Goal: Transaction & Acquisition: Book appointment/travel/reservation

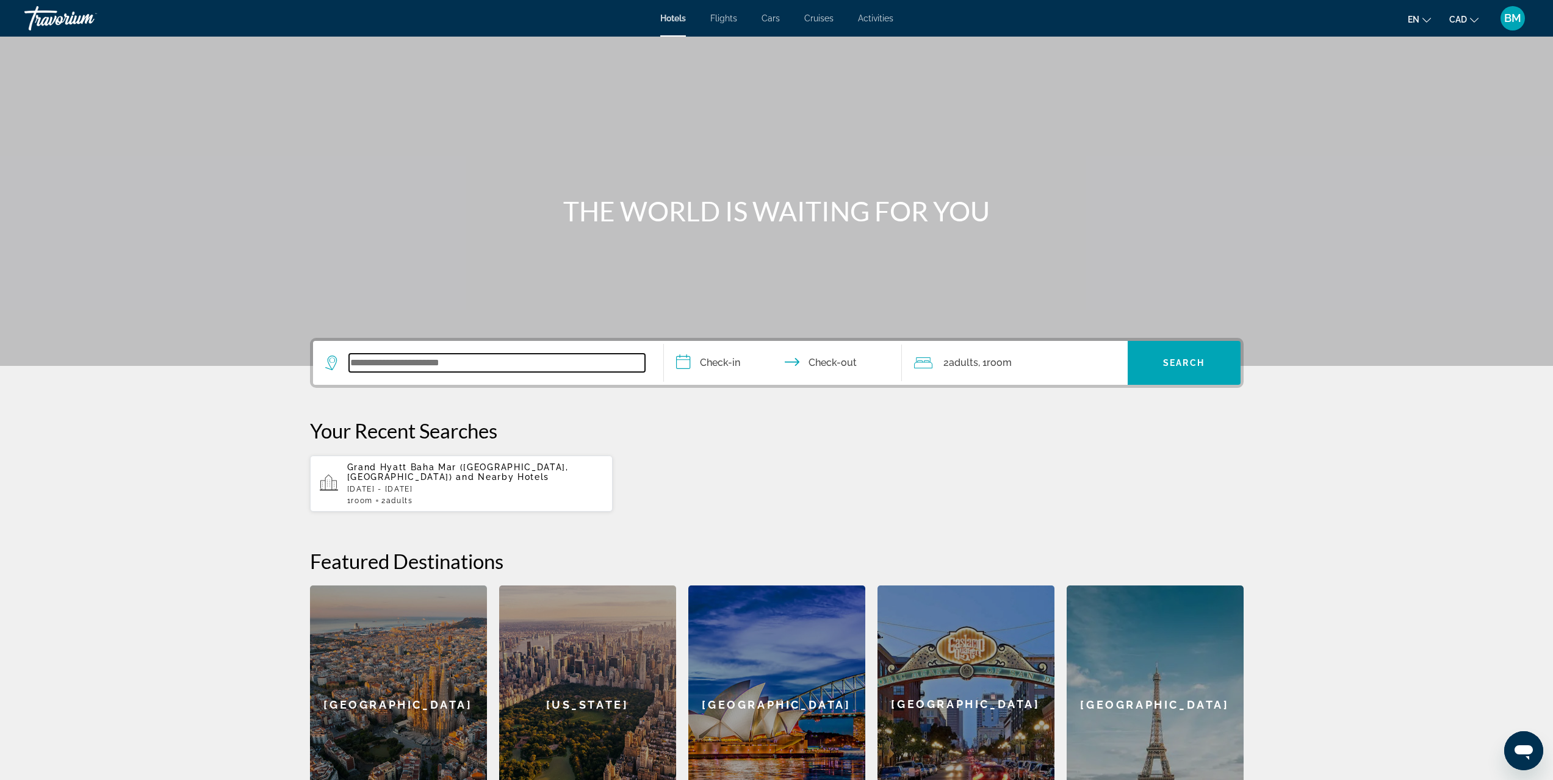
click at [405, 361] on input "Search widget" at bounding box center [497, 363] width 296 height 18
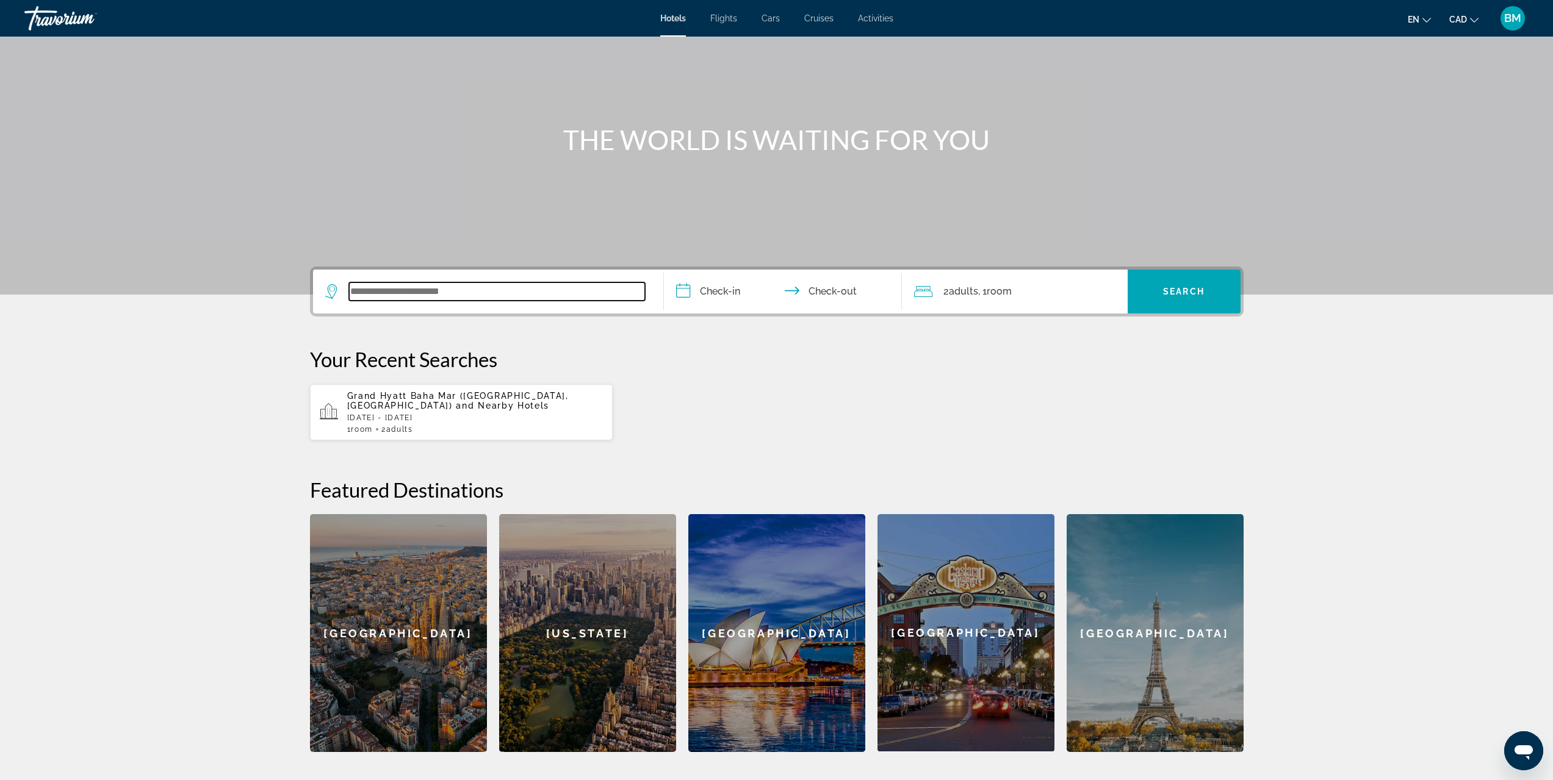
scroll to position [40, 0]
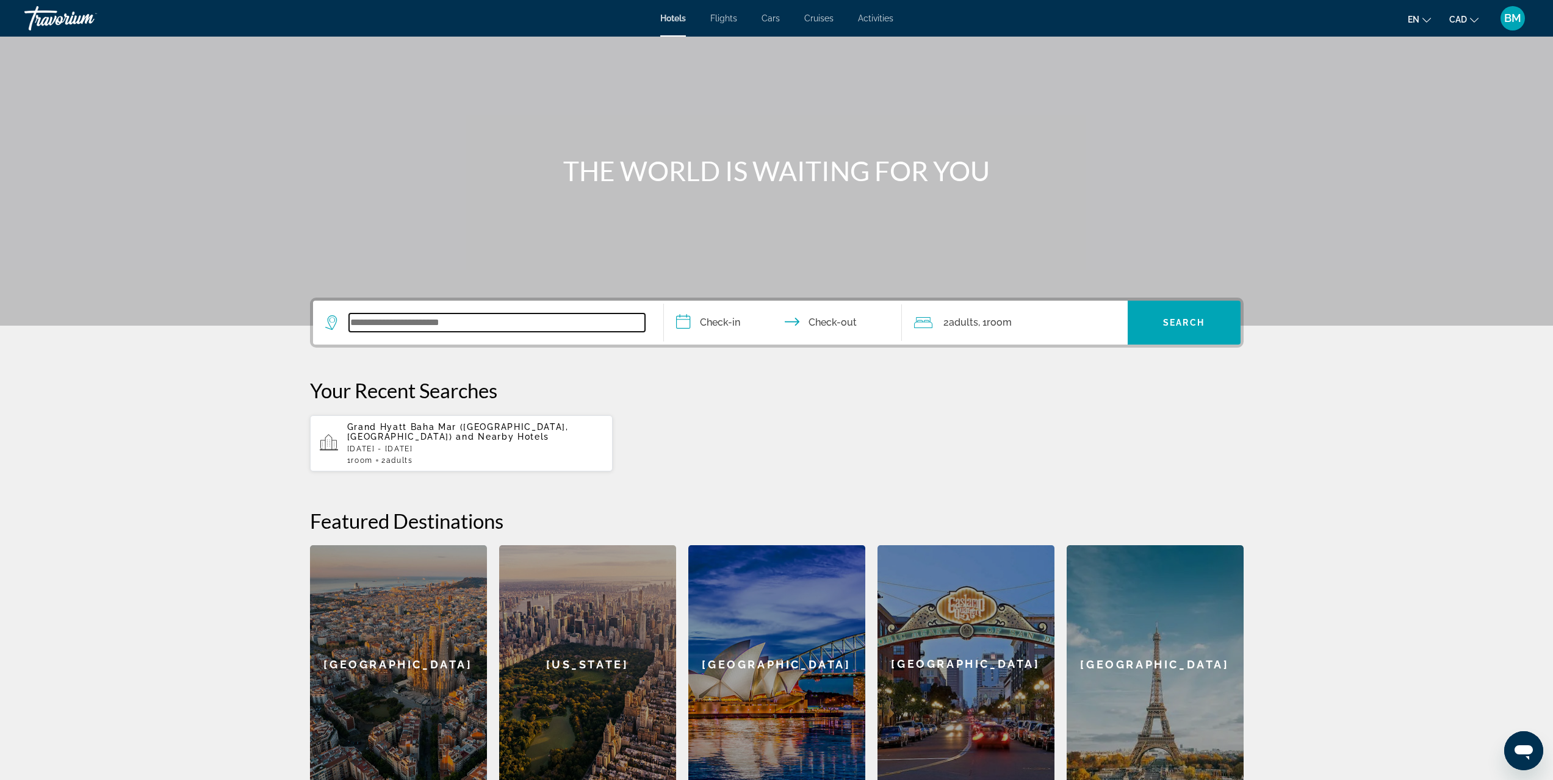
paste input "**********"
type input "**********"
click at [734, 326] on input "**********" at bounding box center [785, 325] width 243 height 48
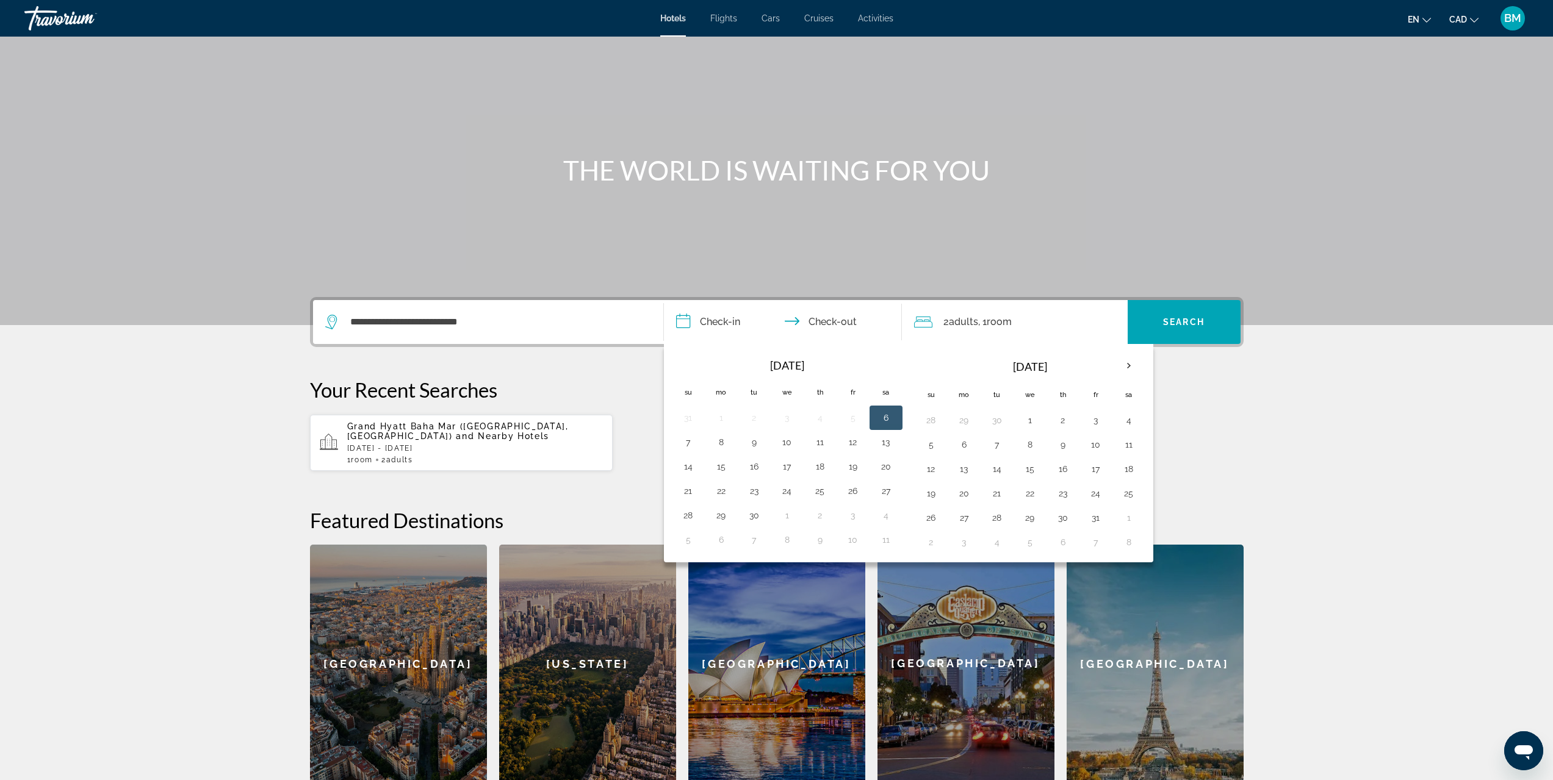
scroll to position [223, 0]
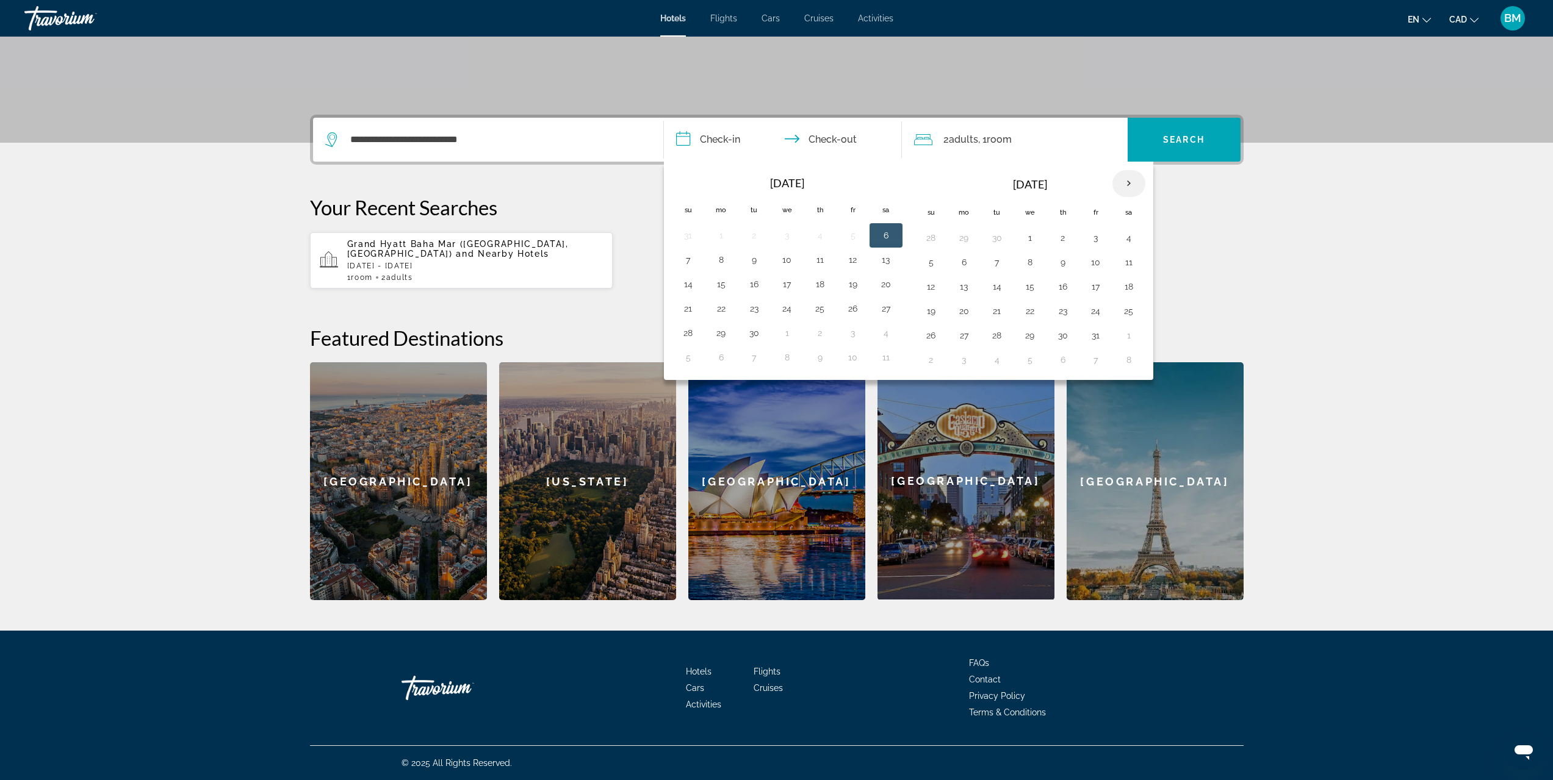
click at [1129, 181] on th "Next month" at bounding box center [1128, 183] width 33 height 27
click at [1135, 186] on th "Next month" at bounding box center [1128, 183] width 33 height 27
click at [936, 311] on button "21" at bounding box center [931, 311] width 20 height 17
click at [1096, 313] on button "26" at bounding box center [1096, 311] width 20 height 17
type input "**********"
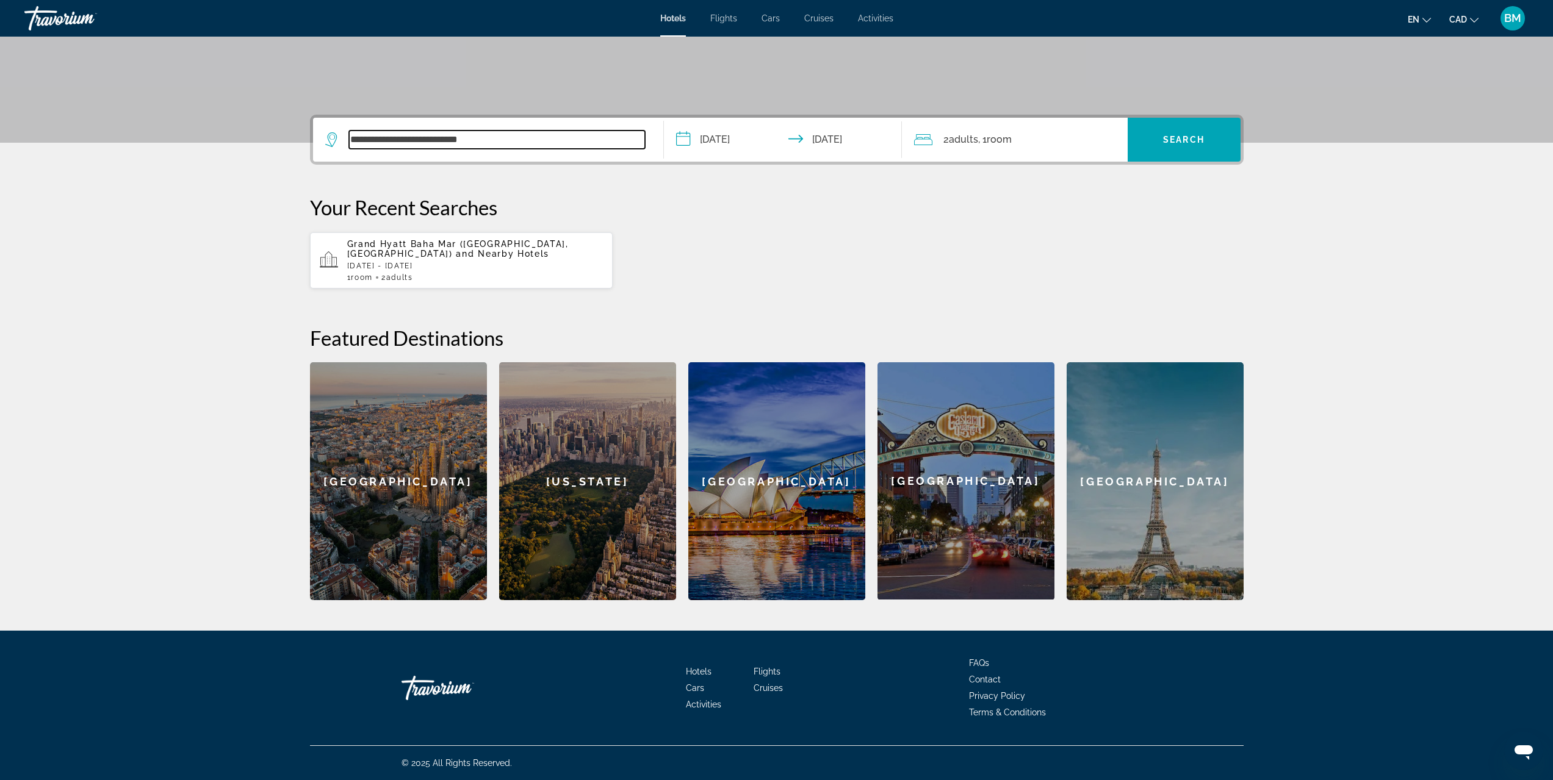
click at [511, 137] on input "**********" at bounding box center [497, 140] width 296 height 18
drag, startPoint x: 522, startPoint y: 137, endPoint x: 287, endPoint y: 138, distance: 234.3
click at [287, 138] on div "**********" at bounding box center [776, 358] width 982 height 486
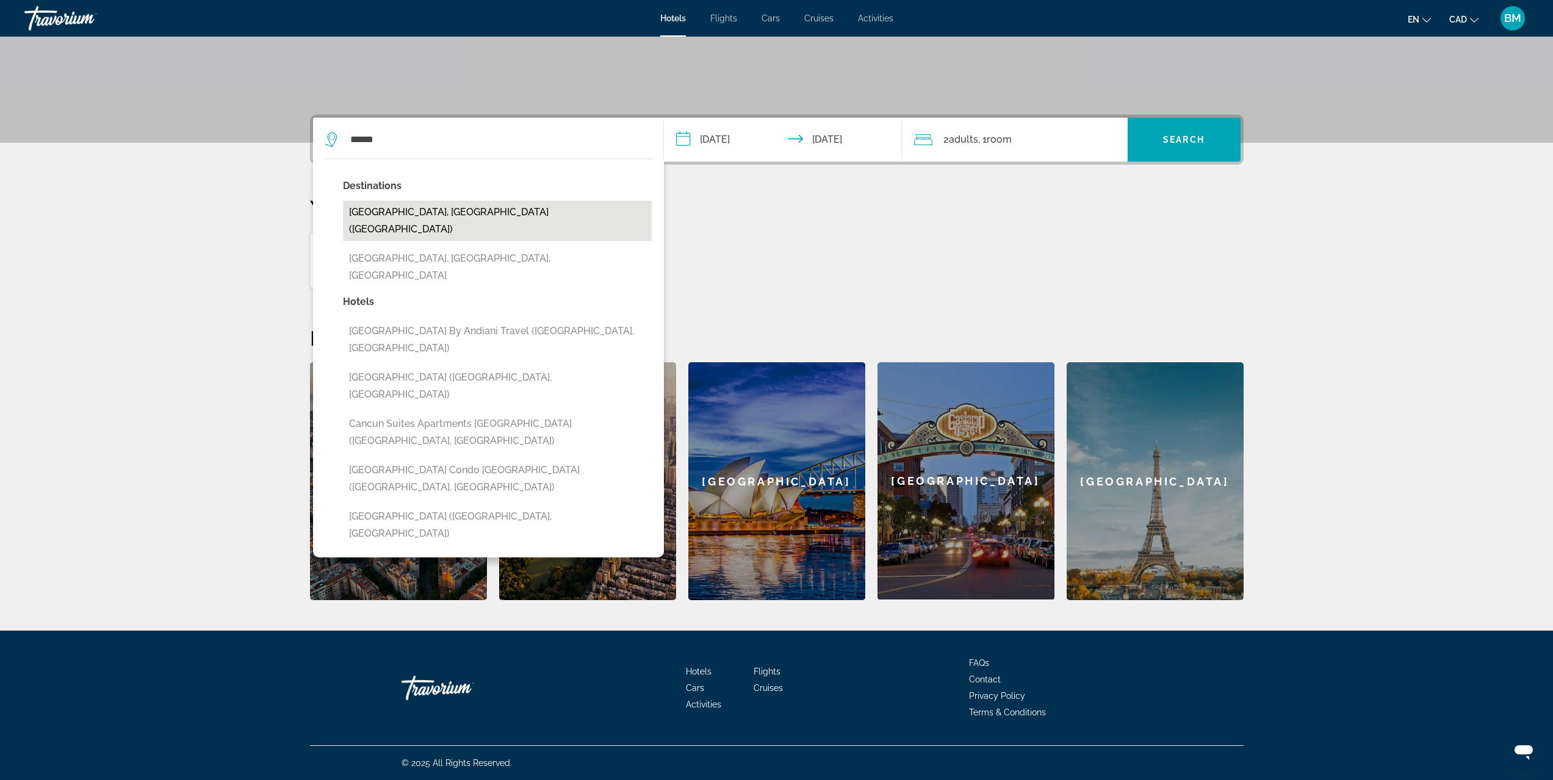
click at [422, 206] on button "Cancun, Mexico (CUN)" at bounding box center [497, 221] width 309 height 40
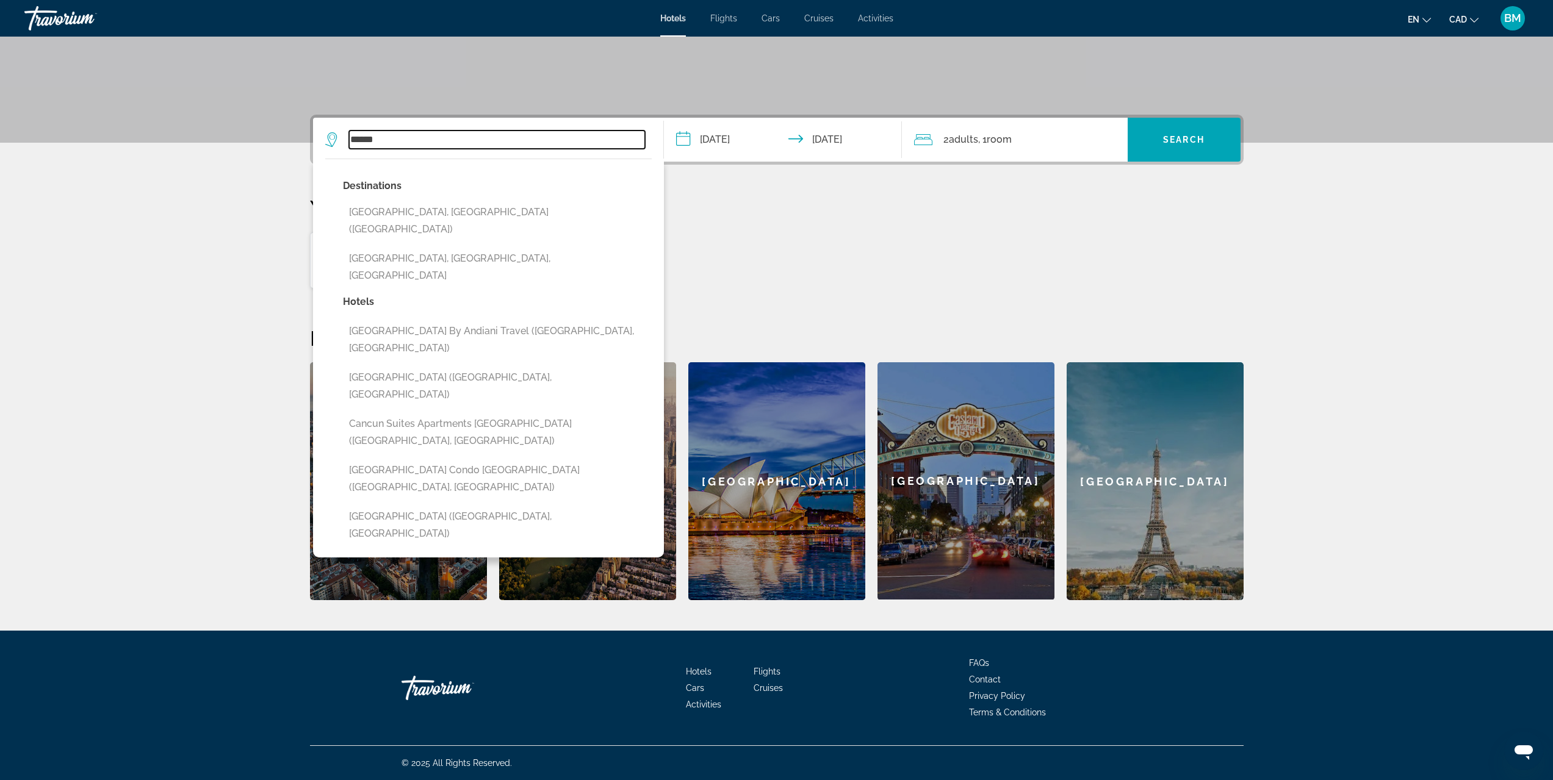
type input "**********"
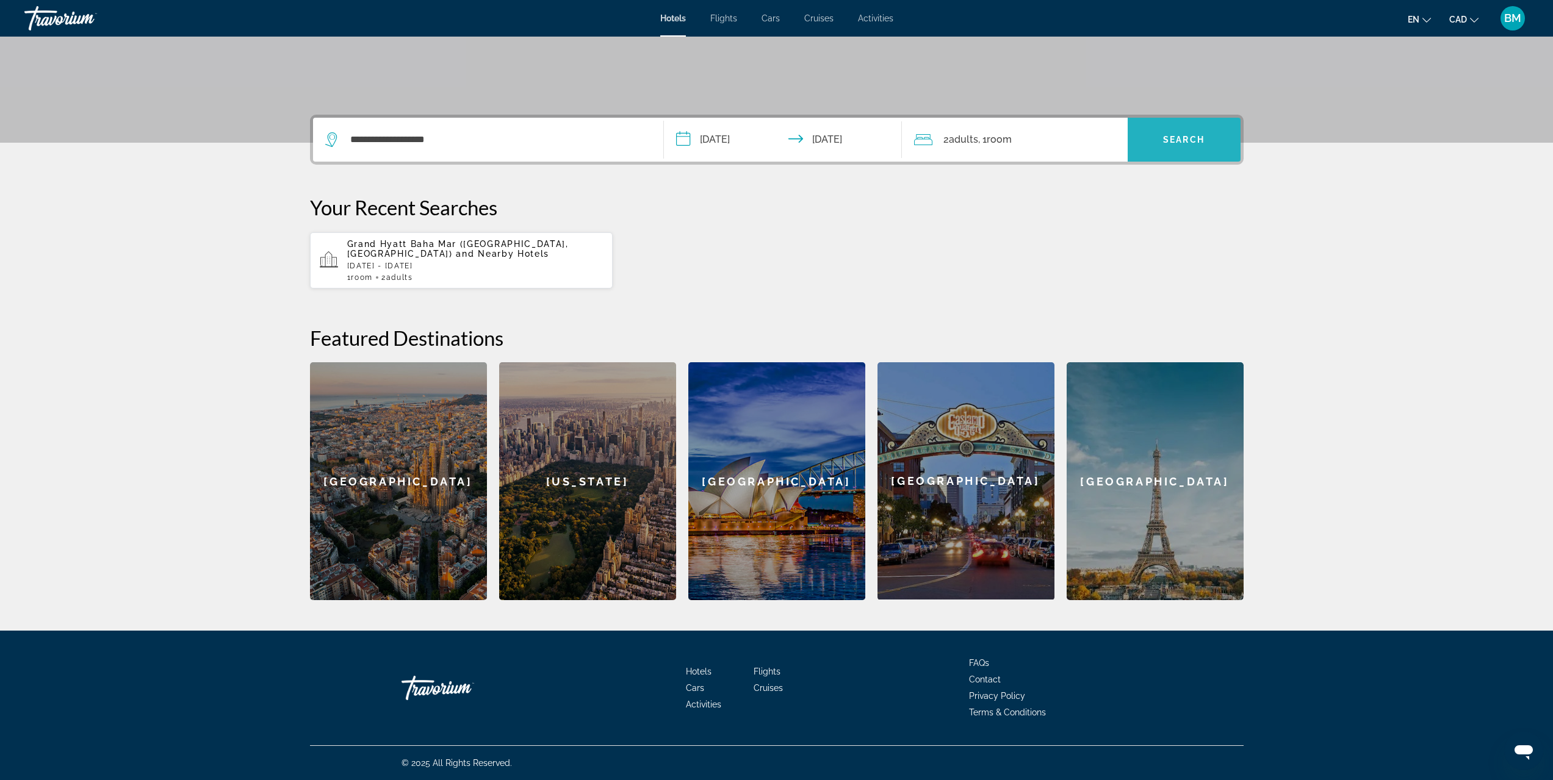
click at [1166, 146] on span "Search widget" at bounding box center [1183, 139] width 113 height 29
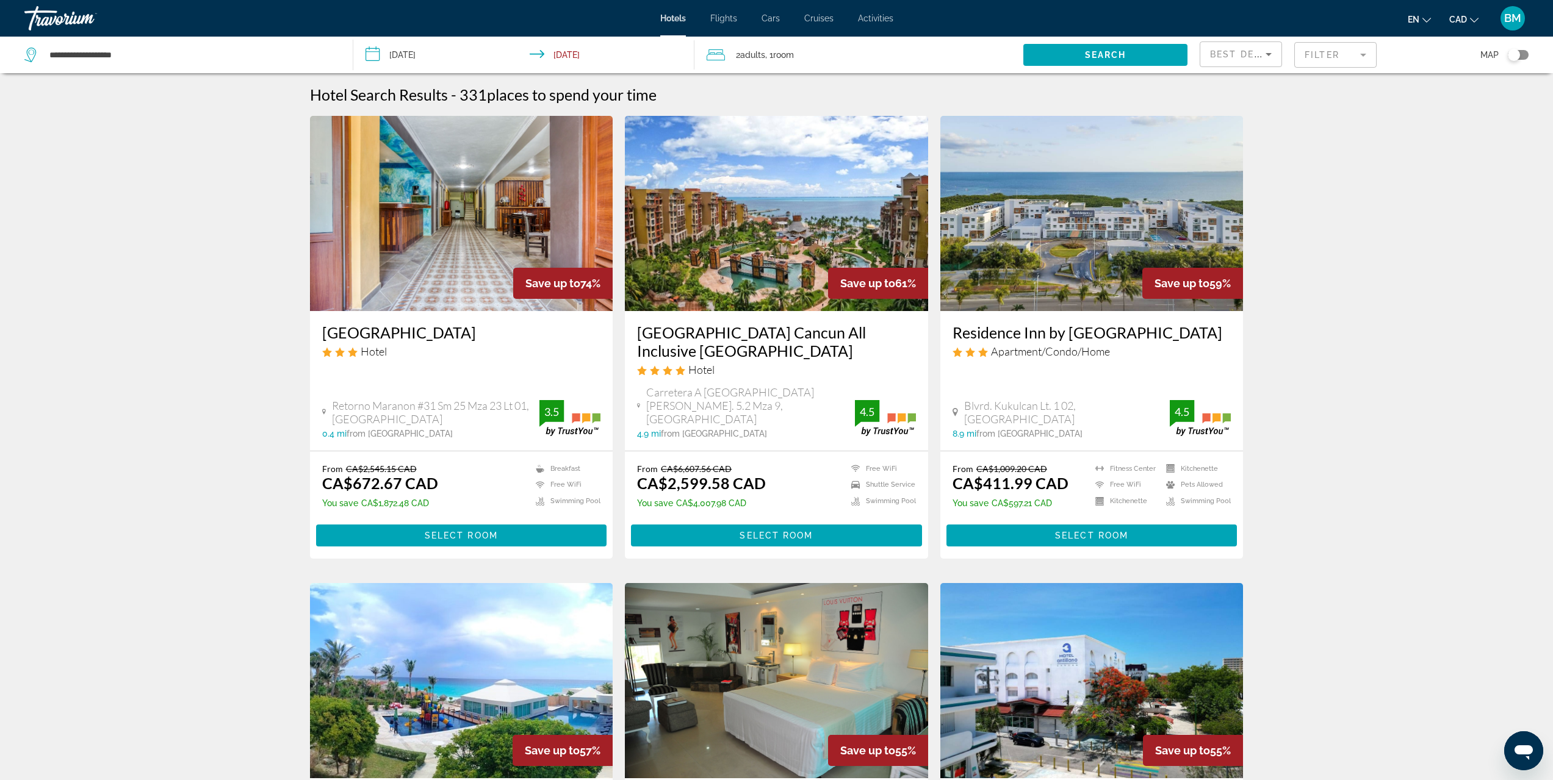
click at [1314, 51] on mat-form-field "Filter" at bounding box center [1335, 55] width 82 height 26
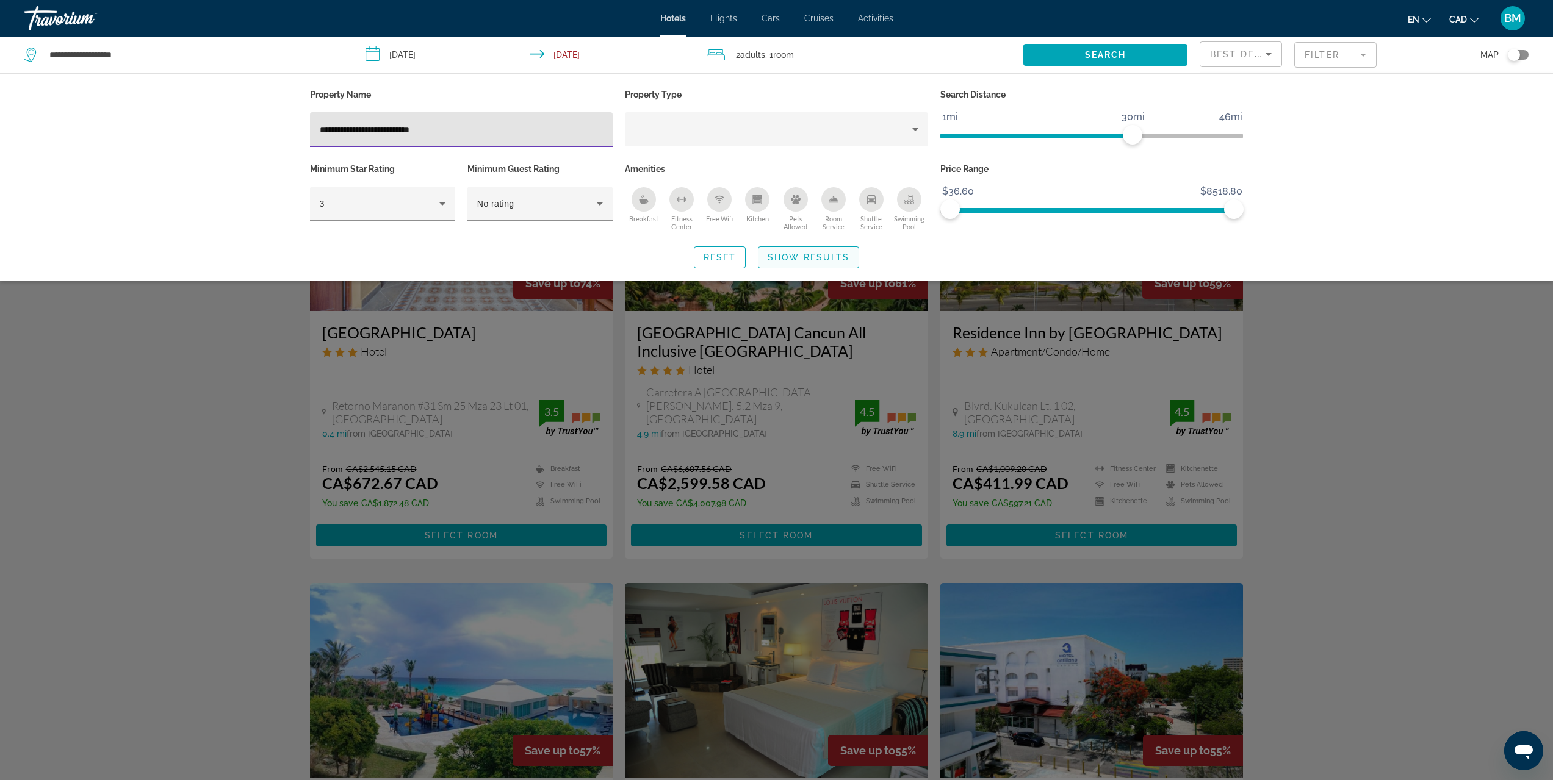
type input "**********"
click at [792, 256] on span "Show Results" at bounding box center [808, 258] width 82 height 10
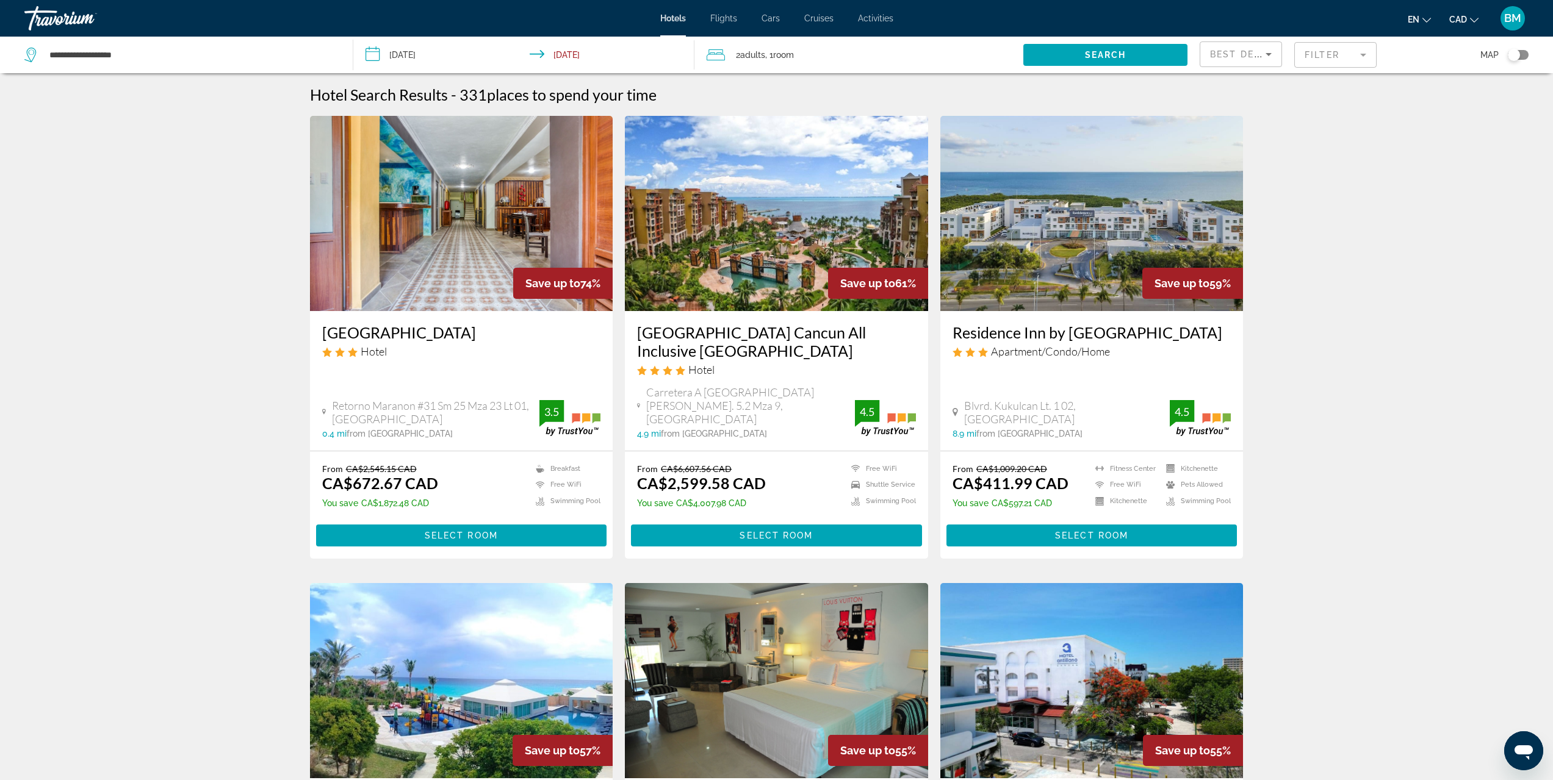
click at [1324, 52] on mat-form-field "Filter" at bounding box center [1335, 55] width 82 height 26
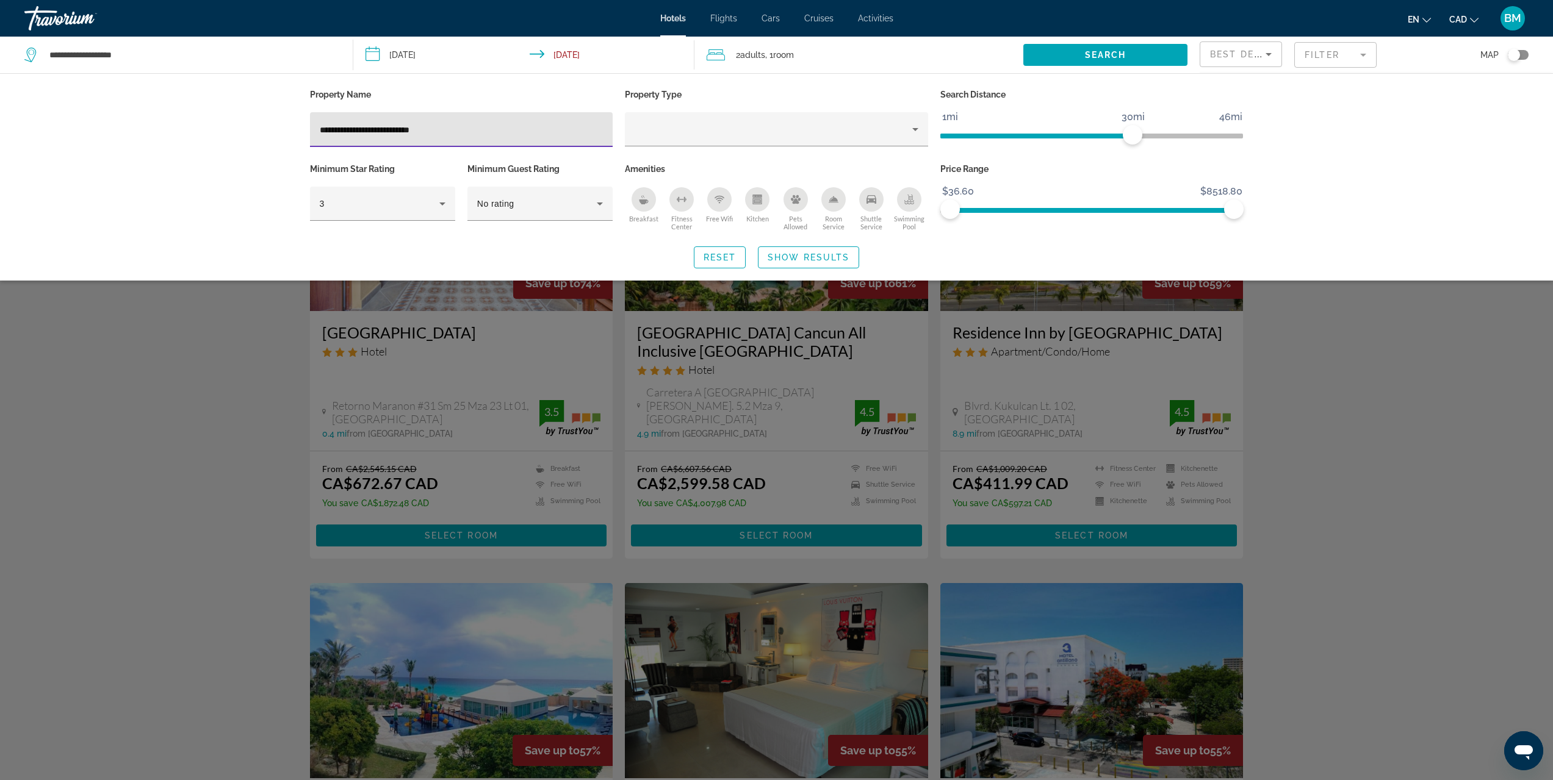
click at [519, 123] on input "**********" at bounding box center [462, 130] width 284 height 15
click at [425, 199] on div "3" at bounding box center [380, 203] width 120 height 15
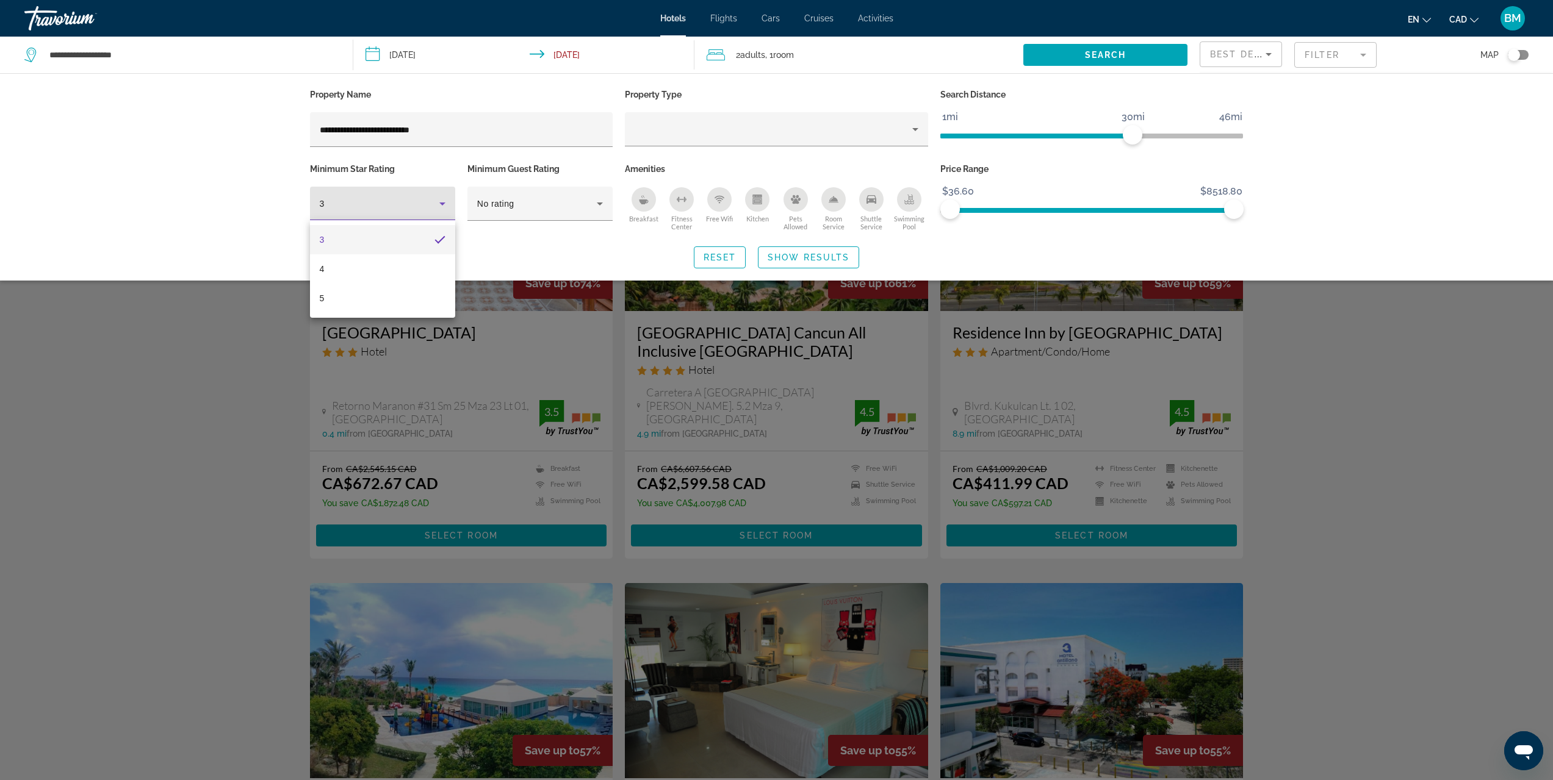
click at [472, 132] on div at bounding box center [776, 390] width 1553 height 780
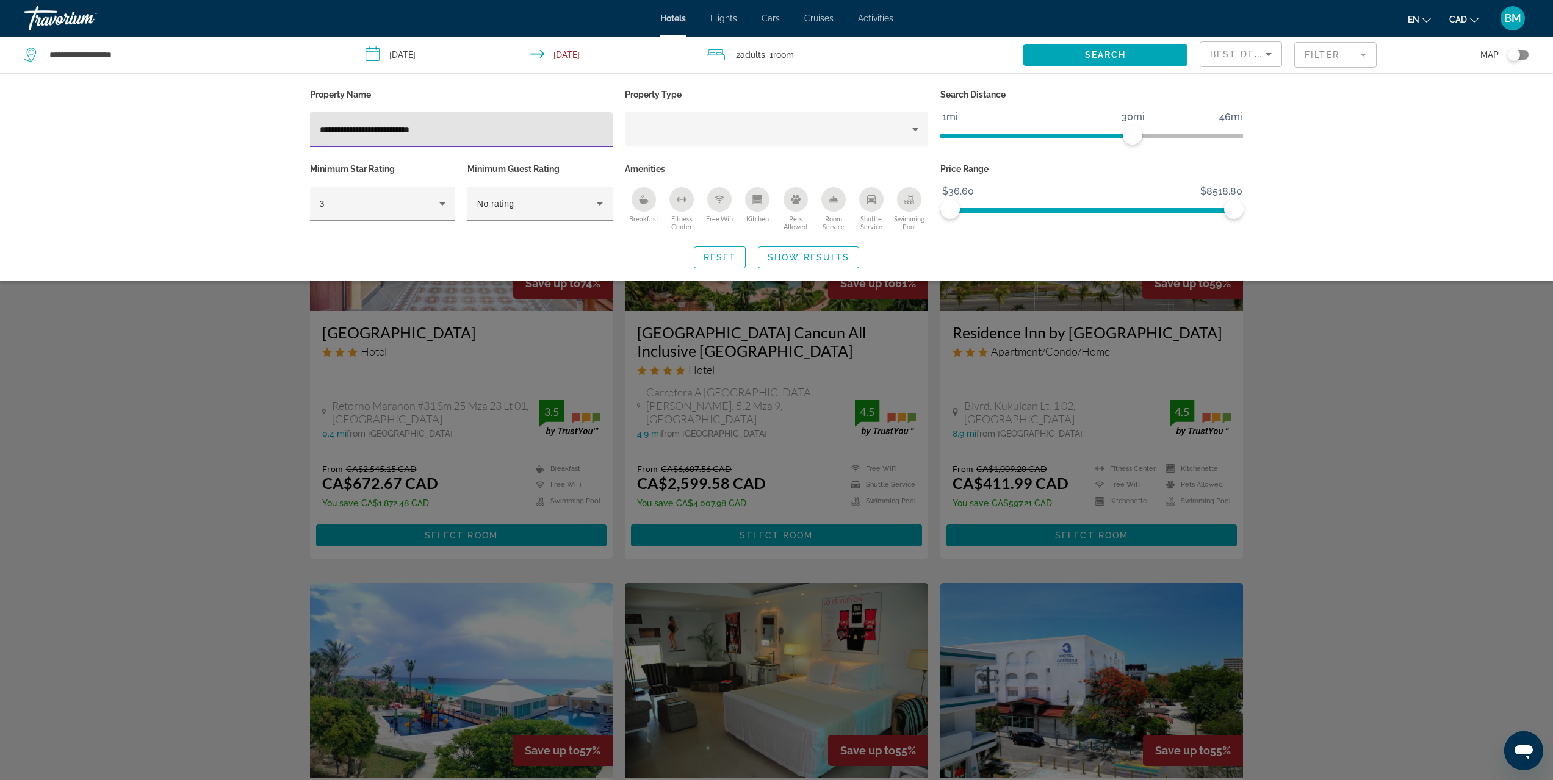
click at [487, 129] on input "**********" at bounding box center [462, 130] width 284 height 15
drag, startPoint x: 390, startPoint y: 132, endPoint x: 273, endPoint y: 137, distance: 117.2
click at [273, 137] on div "**********" at bounding box center [776, 176] width 1553 height 207
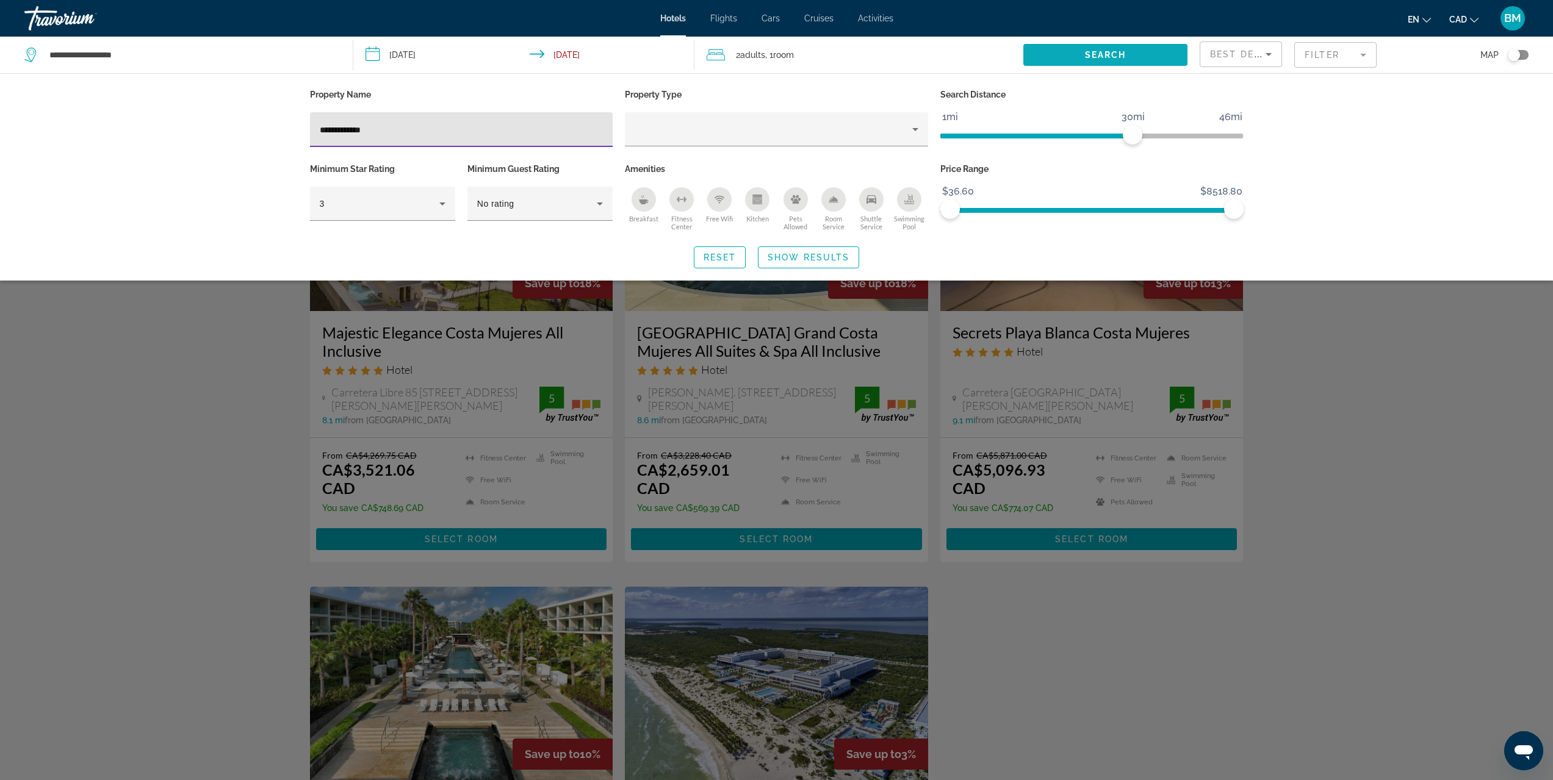
type input "**********"
click at [1076, 57] on span "Search widget" at bounding box center [1105, 54] width 164 height 29
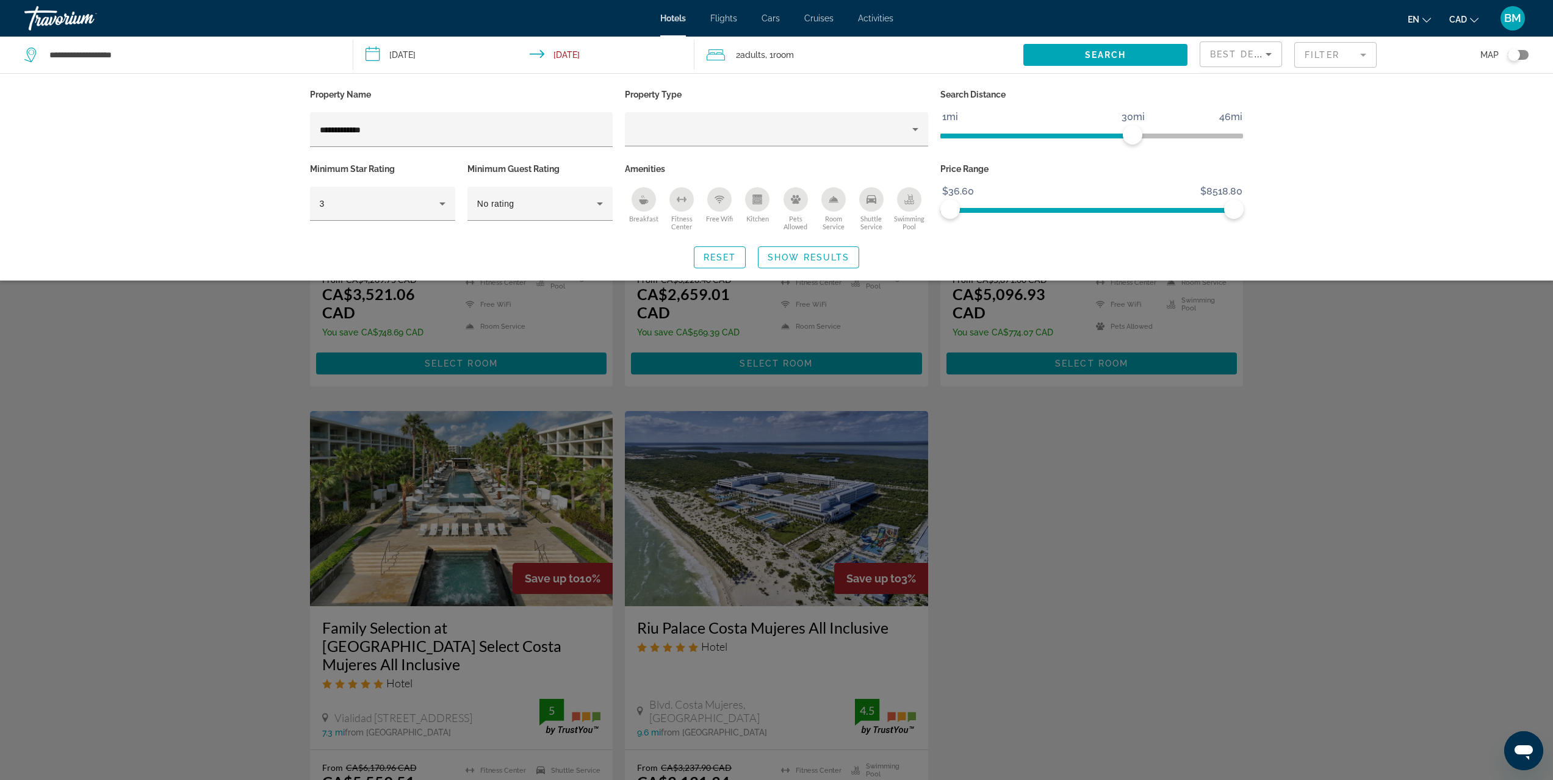
scroll to position [183, 0]
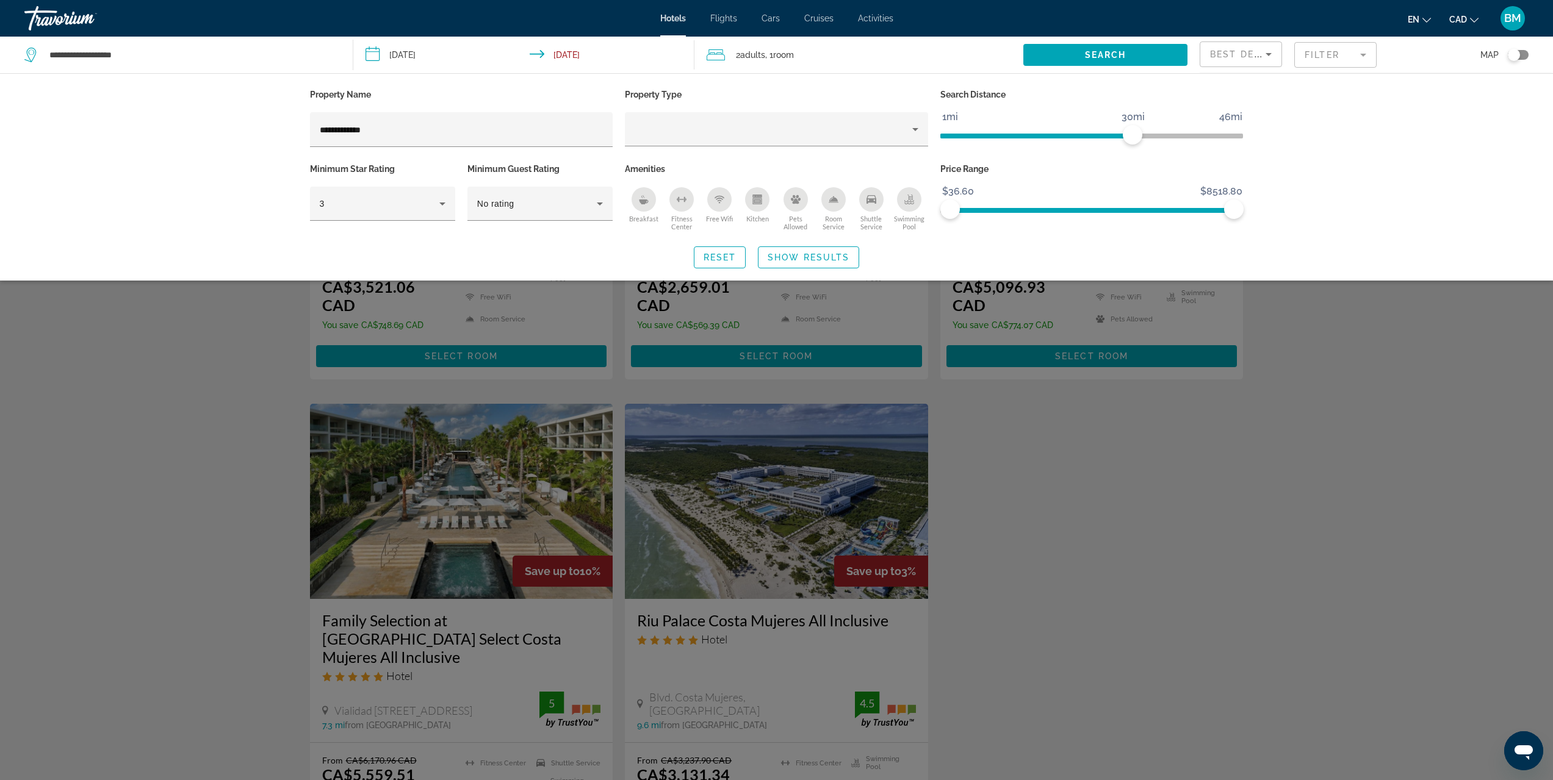
click at [1129, 530] on div "Search widget" at bounding box center [776, 481] width 1553 height 597
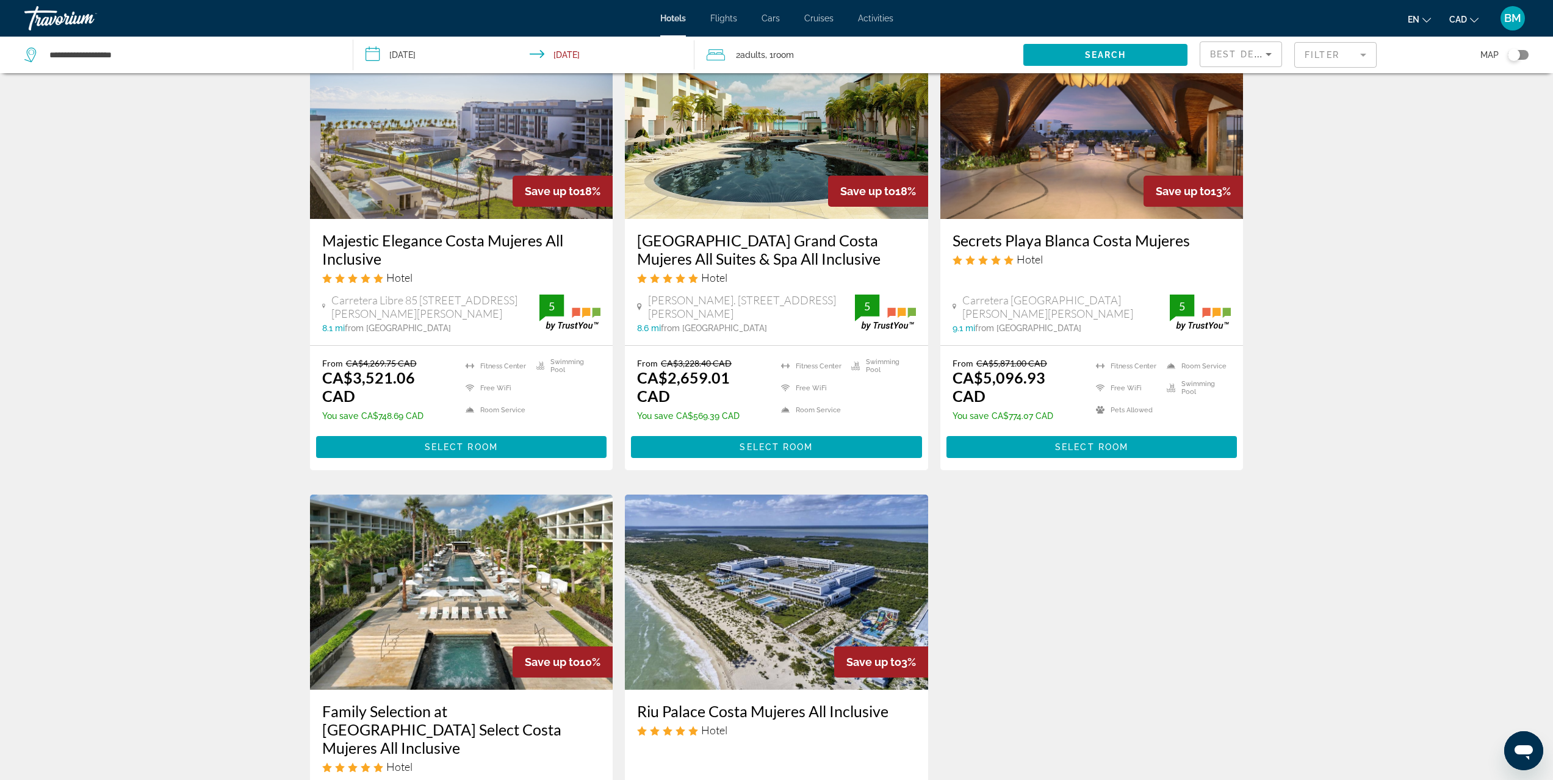
scroll to position [81, 0]
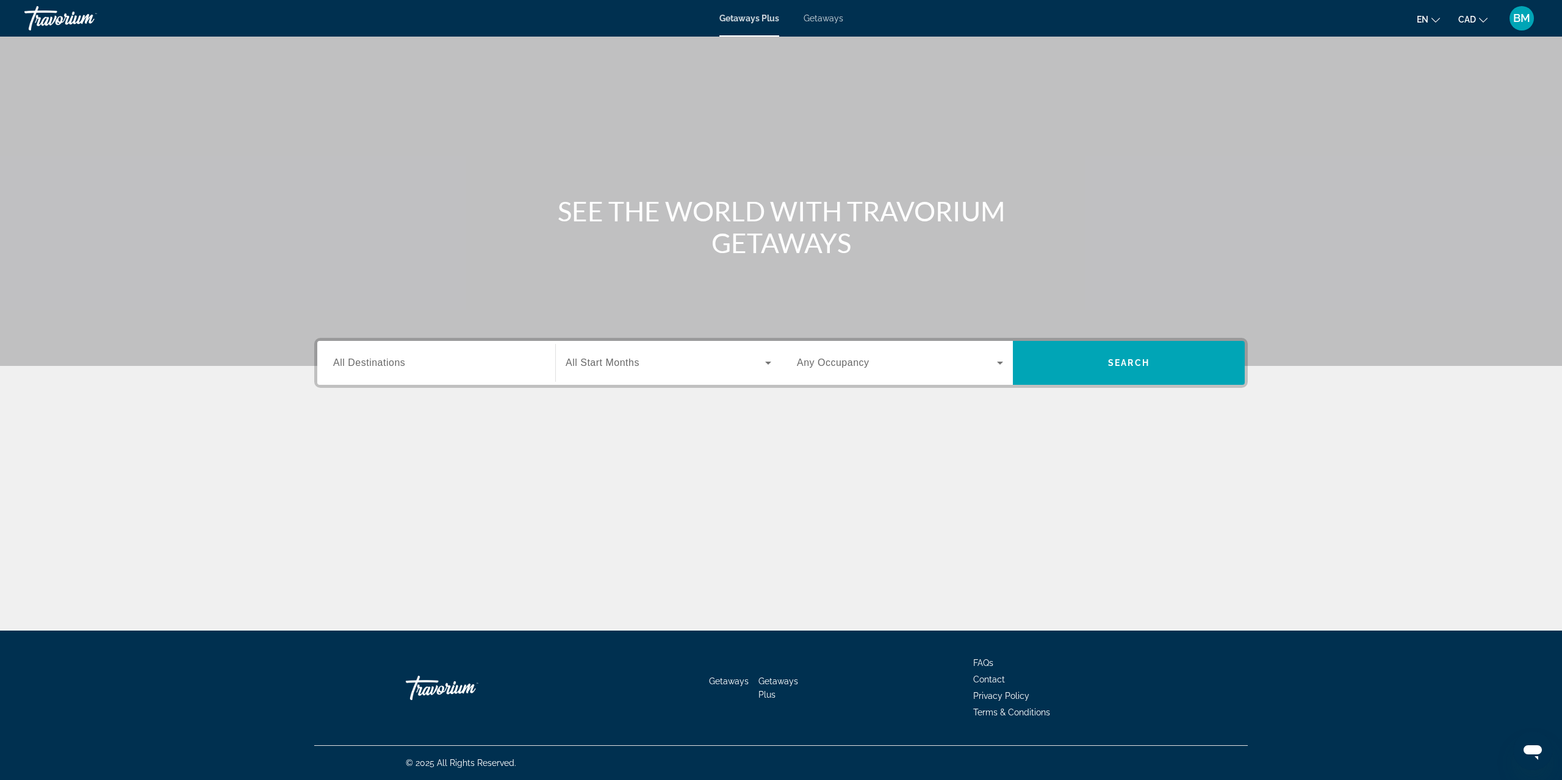
click at [387, 353] on div "Search widget" at bounding box center [436, 363] width 206 height 35
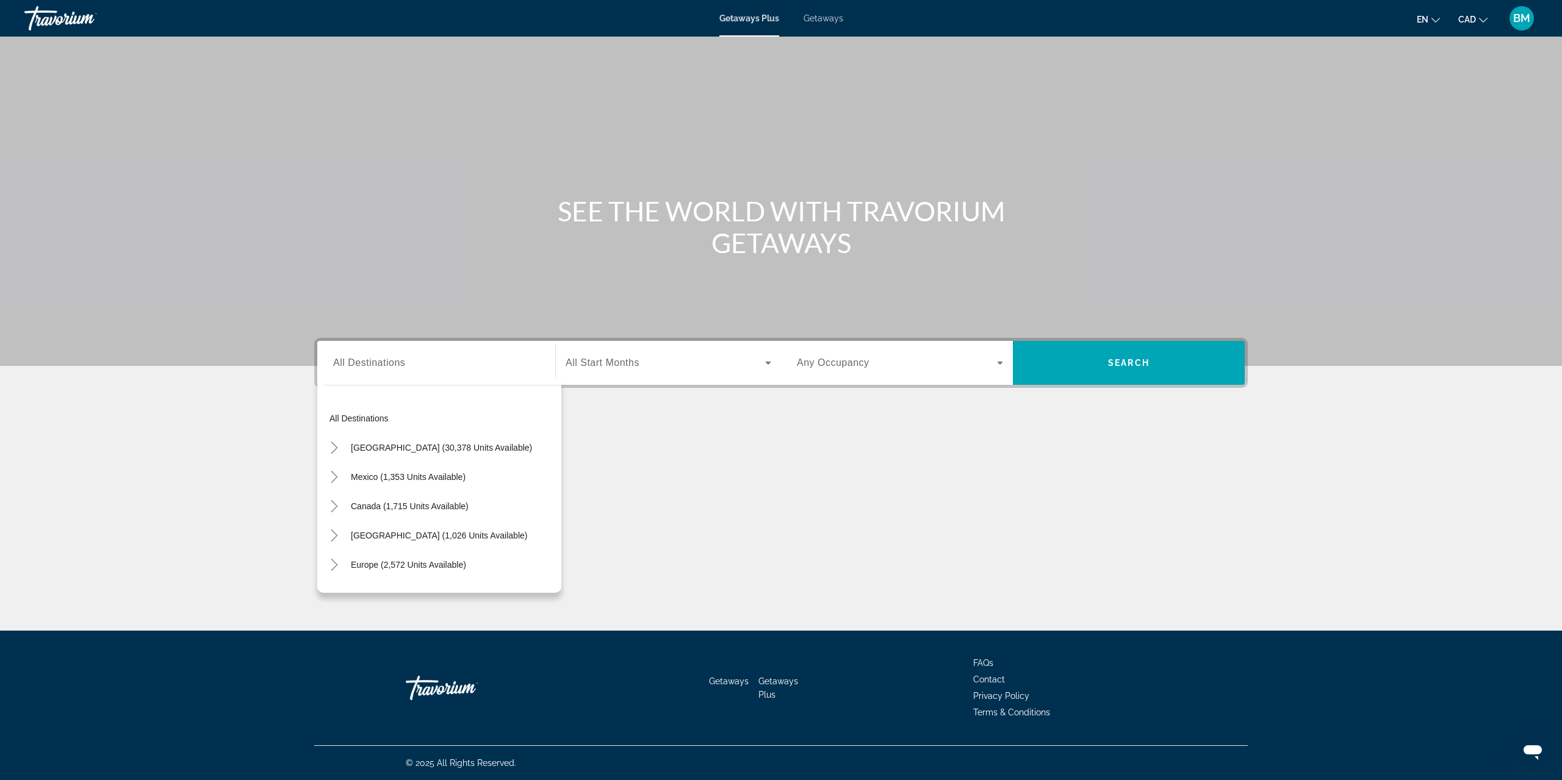
click at [450, 362] on input "Destination All Destinations" at bounding box center [436, 363] width 206 height 15
click at [444, 367] on input "Destination All Destinations" at bounding box center [436, 363] width 206 height 15
click at [407, 372] on div "Search widget" at bounding box center [436, 363] width 206 height 35
click at [680, 442] on div "Main content" at bounding box center [780, 464] width 933 height 92
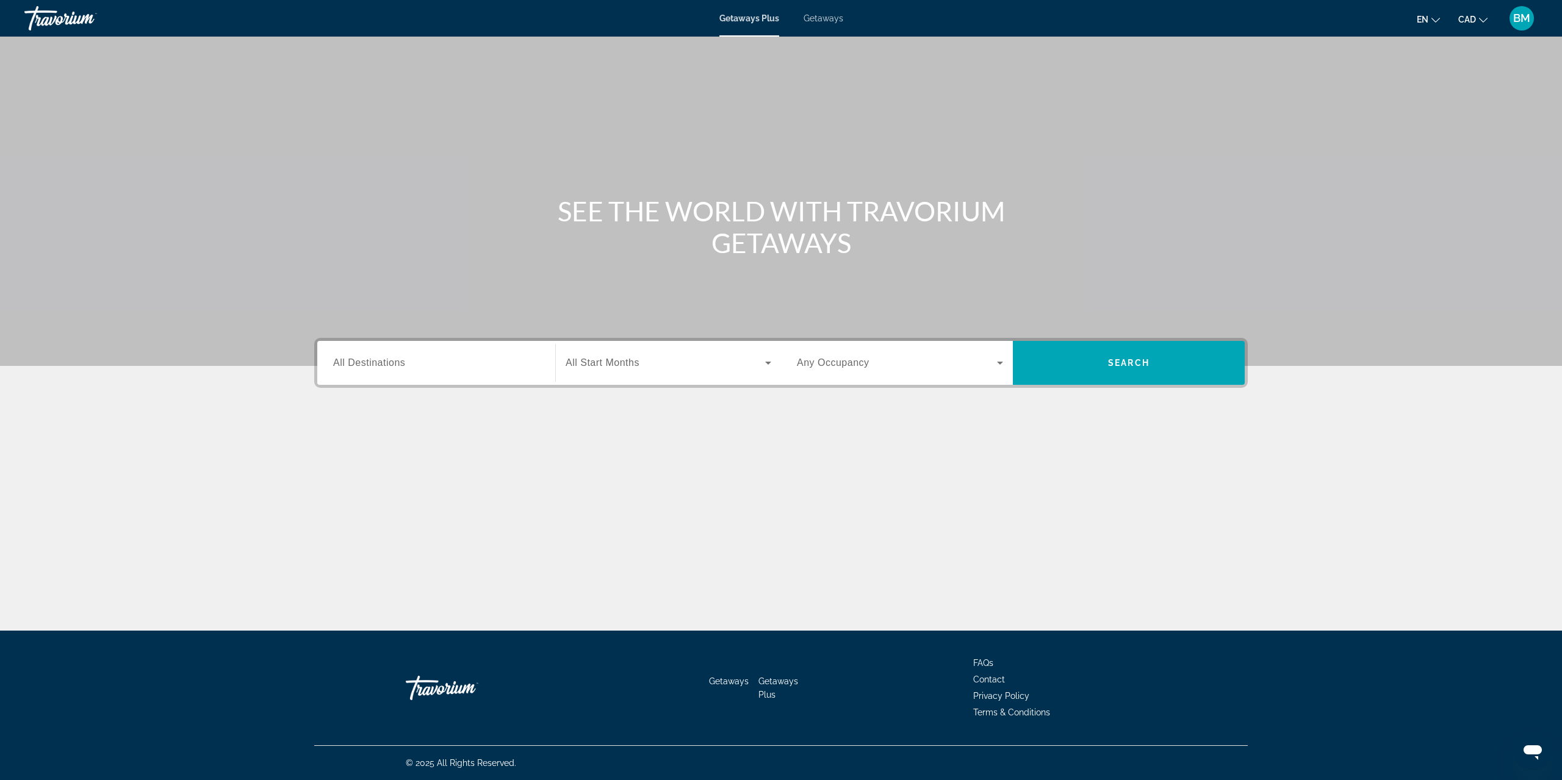
drag, startPoint x: 512, startPoint y: 377, endPoint x: 518, endPoint y: 359, distance: 19.3
click at [512, 376] on div "Search widget" at bounding box center [436, 363] width 206 height 35
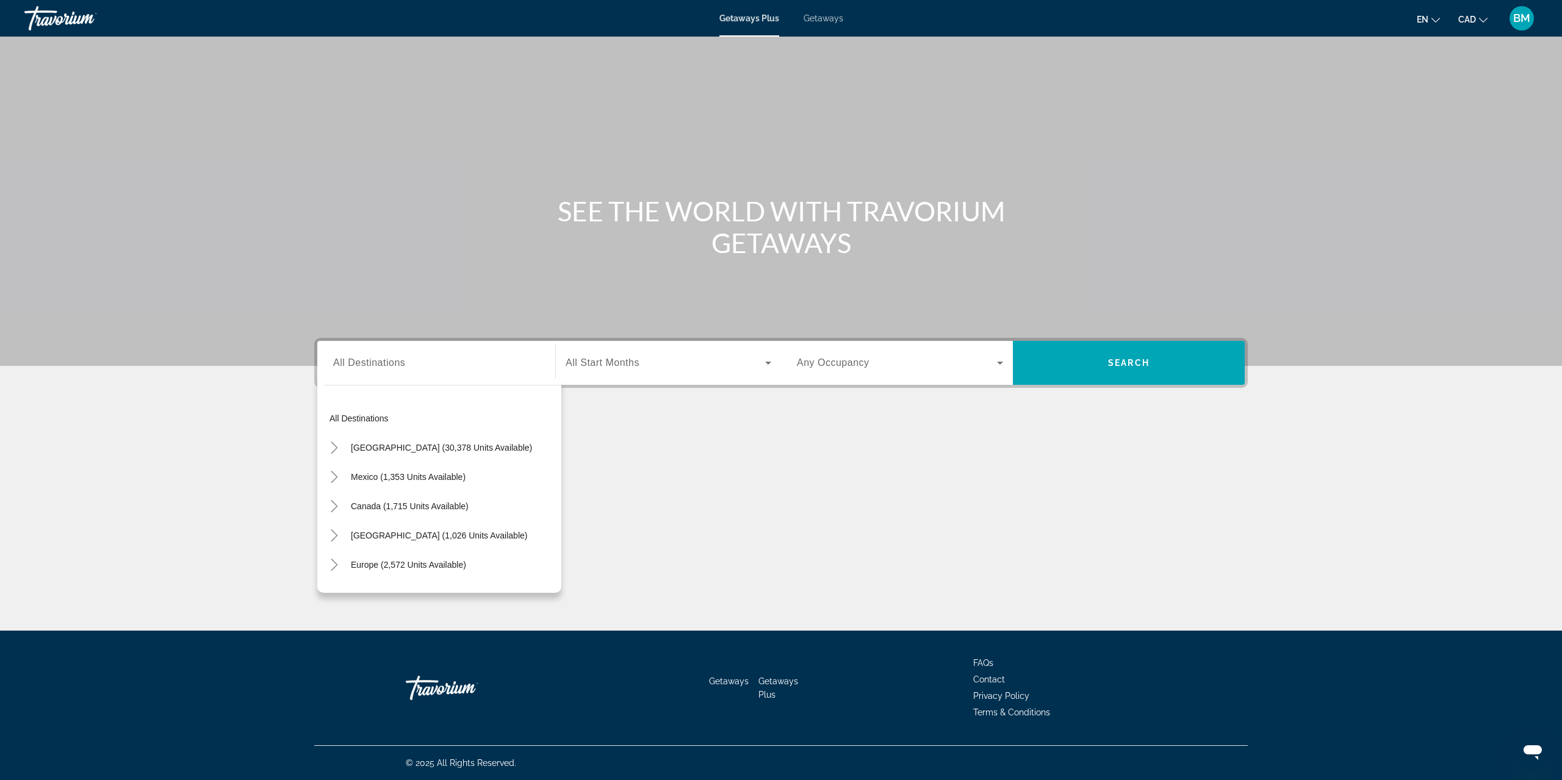
scroll to position [21, 0]
click at [341, 428] on mat-icon "Toggle United States (30,378 units available)" at bounding box center [333, 426] width 21 height 21
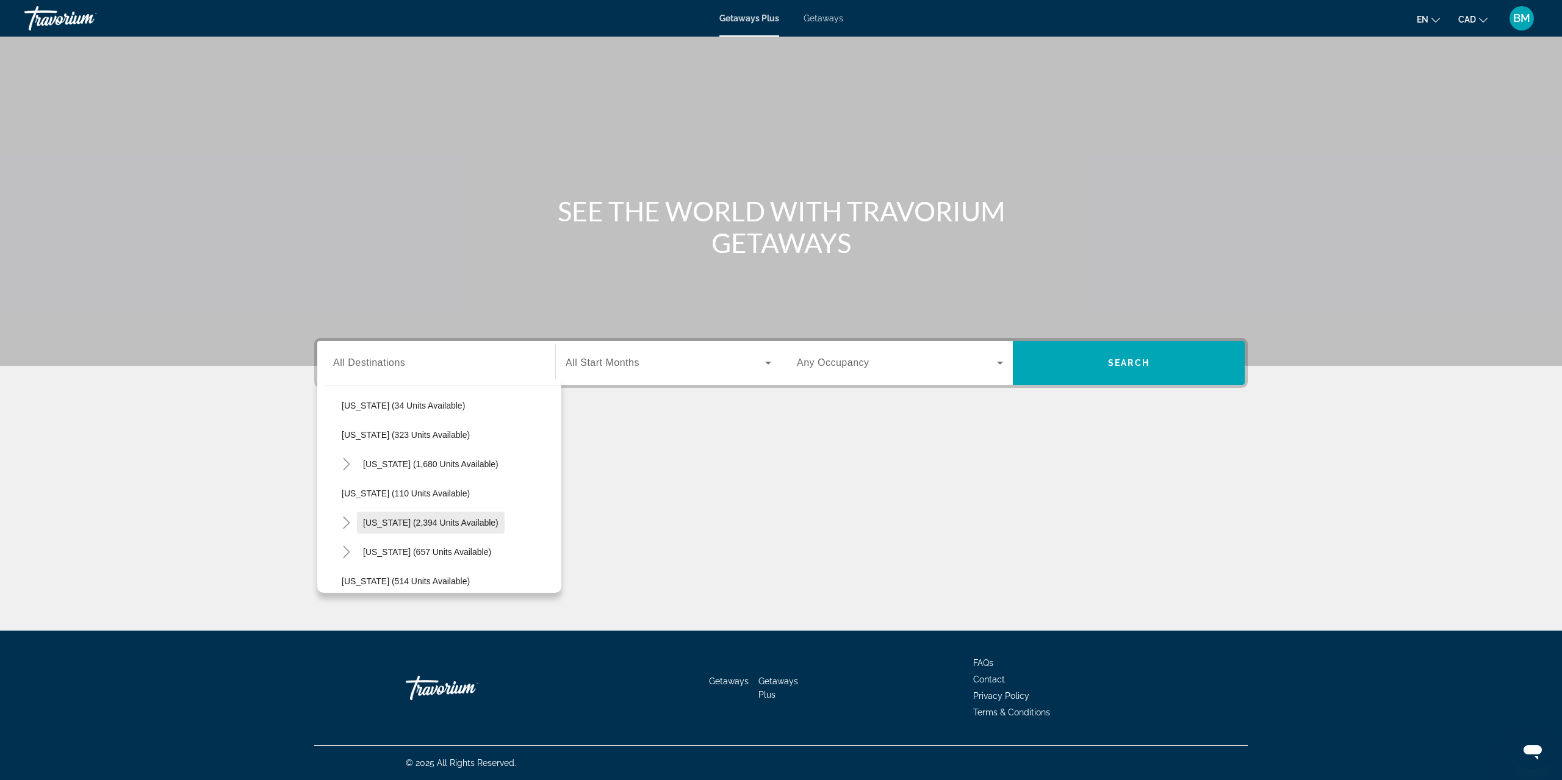
click at [444, 525] on span "[US_STATE] (2,394 units available)" at bounding box center [430, 523] width 135 height 10
type input "**********"
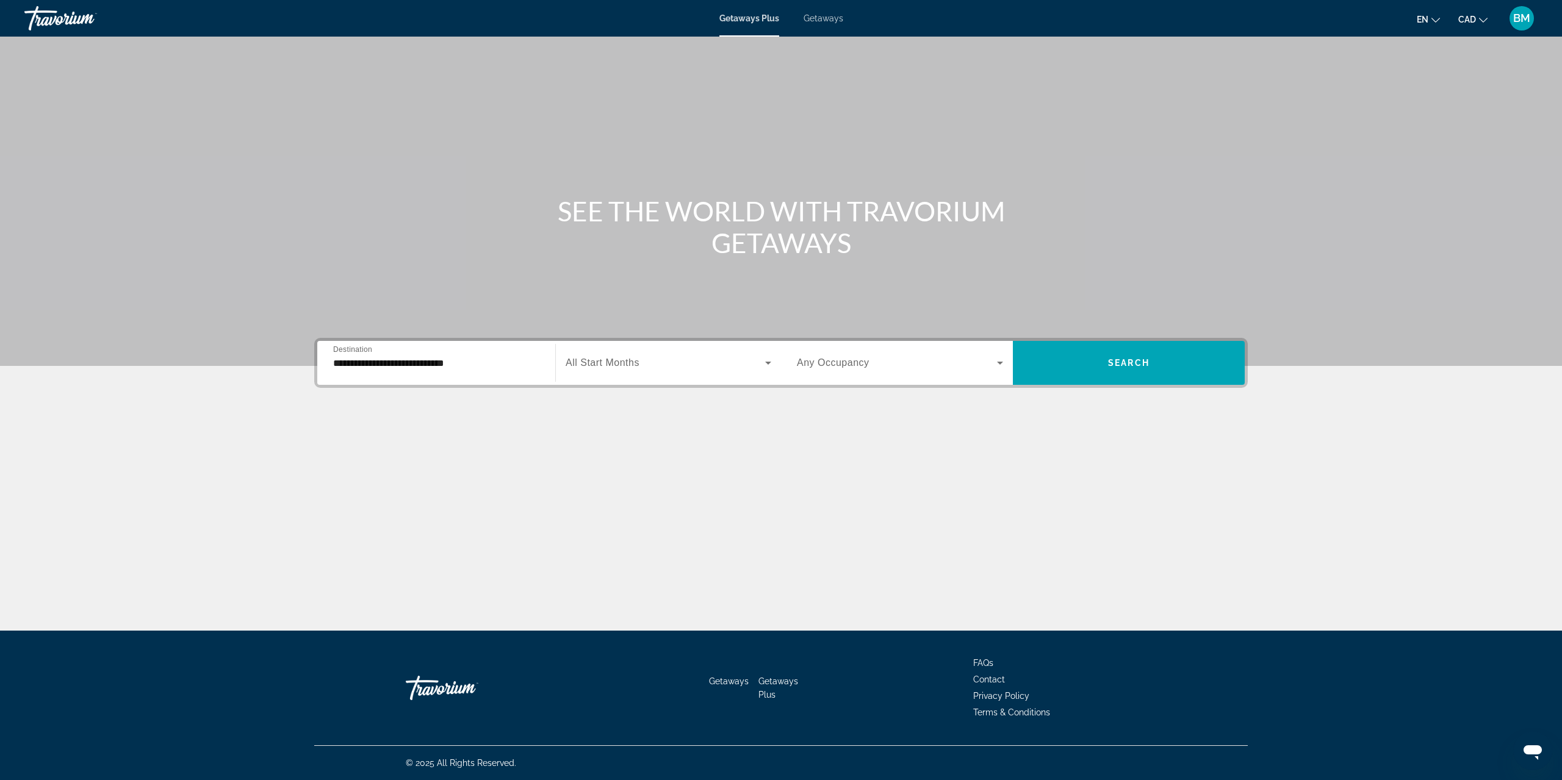
click at [652, 376] on div "Search widget" at bounding box center [669, 363] width 206 height 34
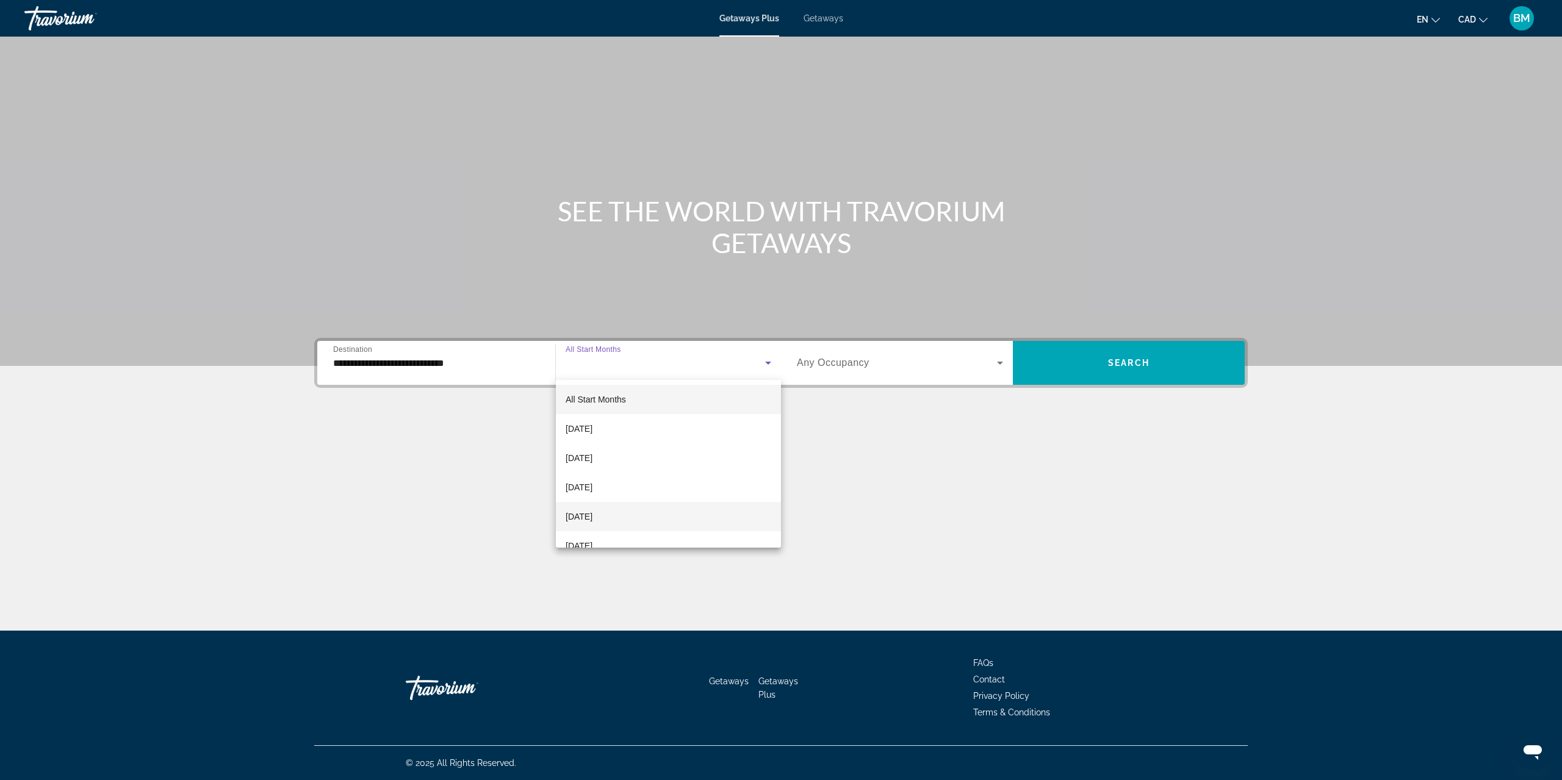
click at [592, 509] on span "[DATE]" at bounding box center [579, 516] width 27 height 15
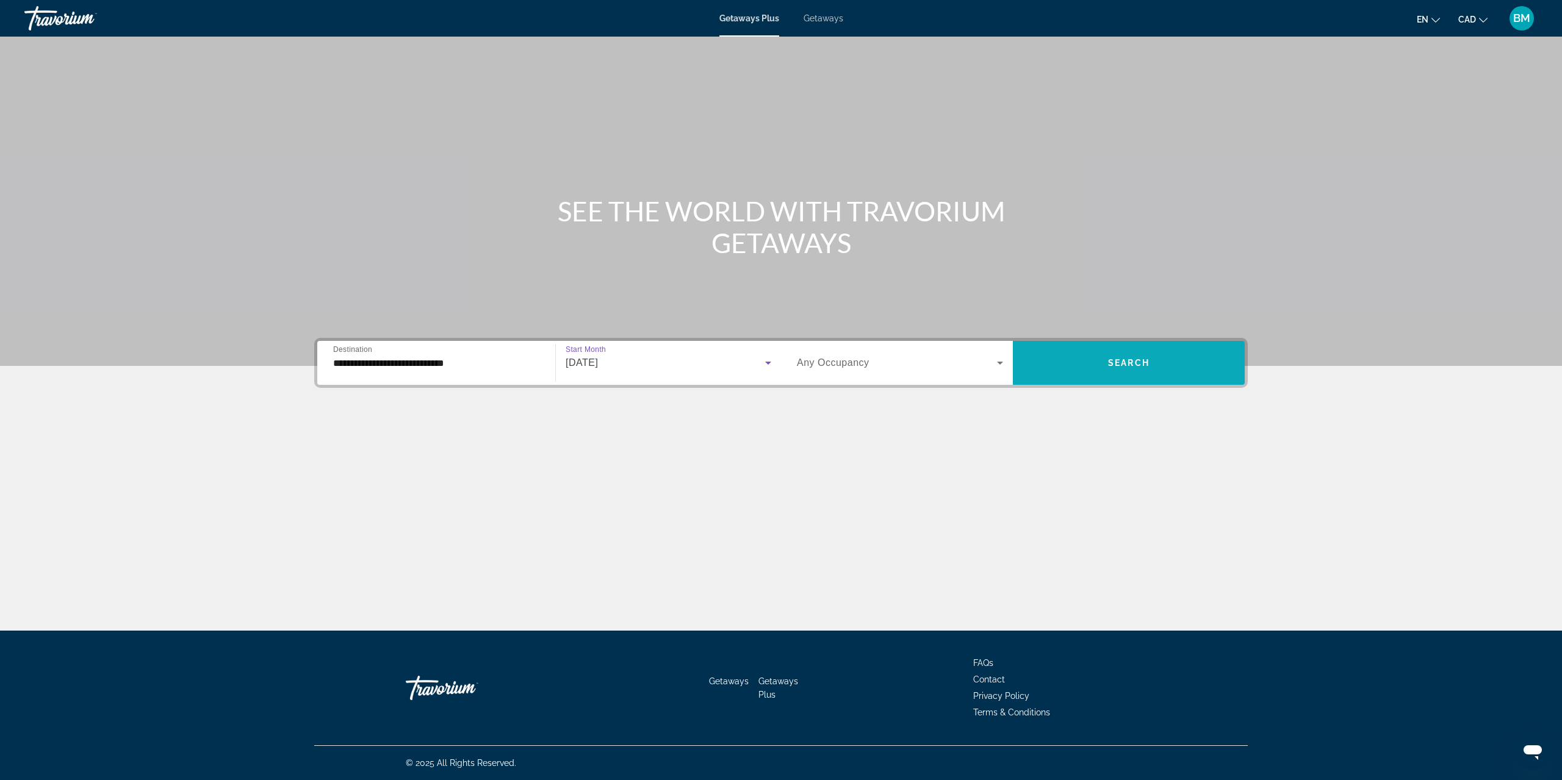
click at [1063, 370] on span "Search widget" at bounding box center [1129, 362] width 232 height 29
drag, startPoint x: 431, startPoint y: 348, endPoint x: 436, endPoint y: 332, distance: 17.4
click at [431, 348] on div "Search widget" at bounding box center [436, 363] width 206 height 35
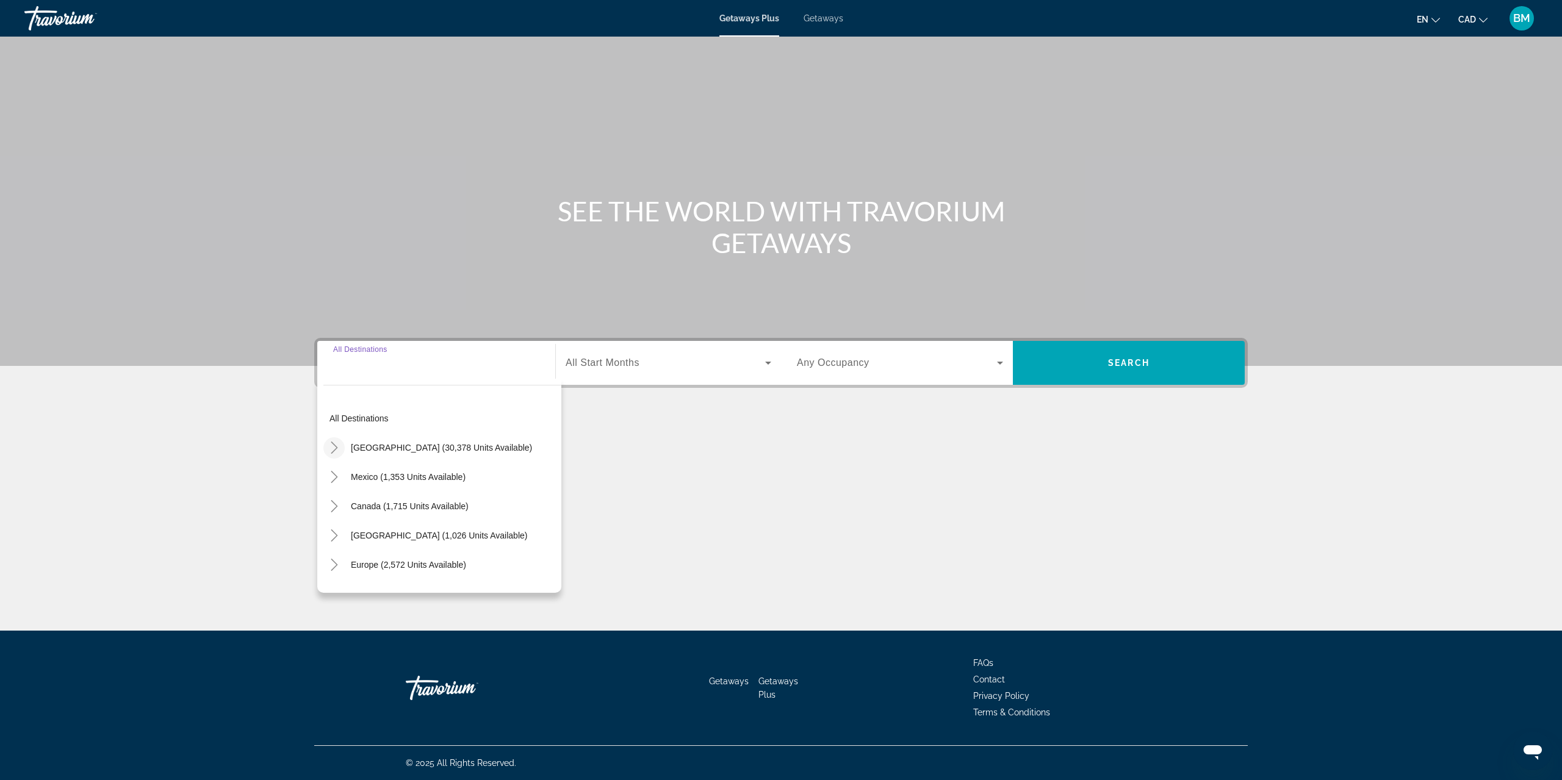
click at [334, 450] on icon "Toggle United States (30,378 units available)" at bounding box center [334, 448] width 7 height 12
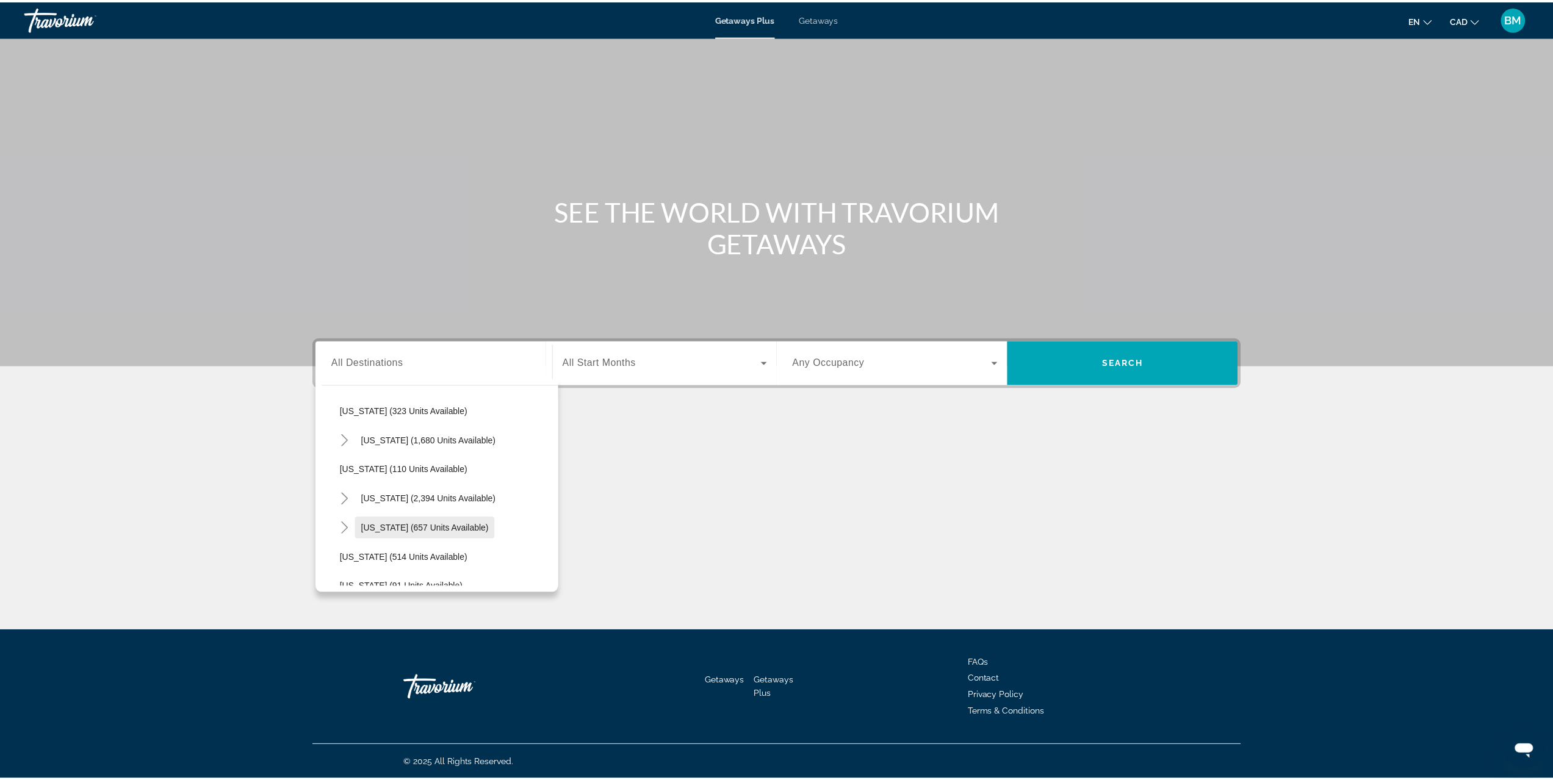
scroll to position [564, 0]
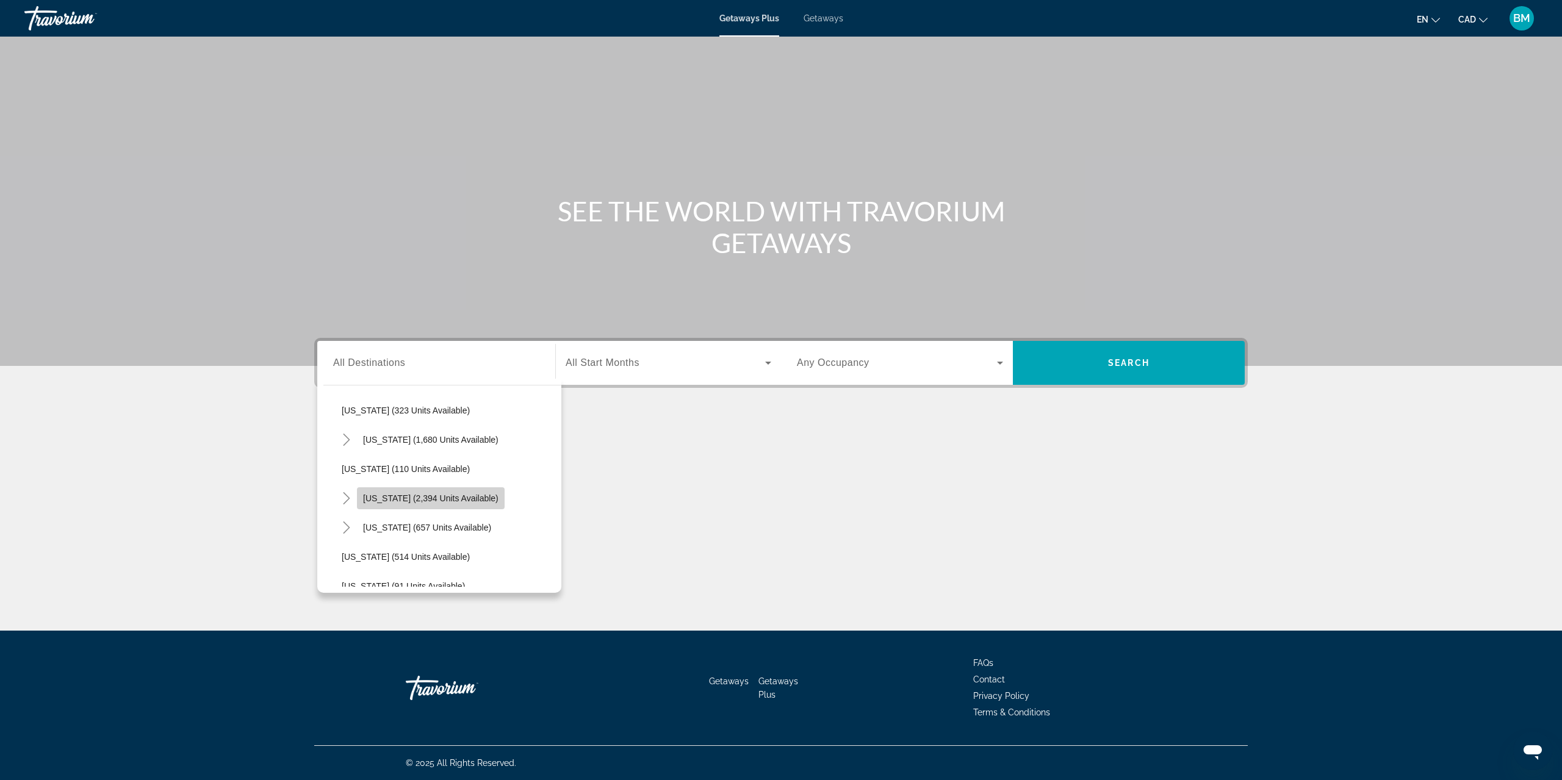
click at [438, 502] on span "[US_STATE] (2,394 units available)" at bounding box center [430, 499] width 135 height 10
type input "**********"
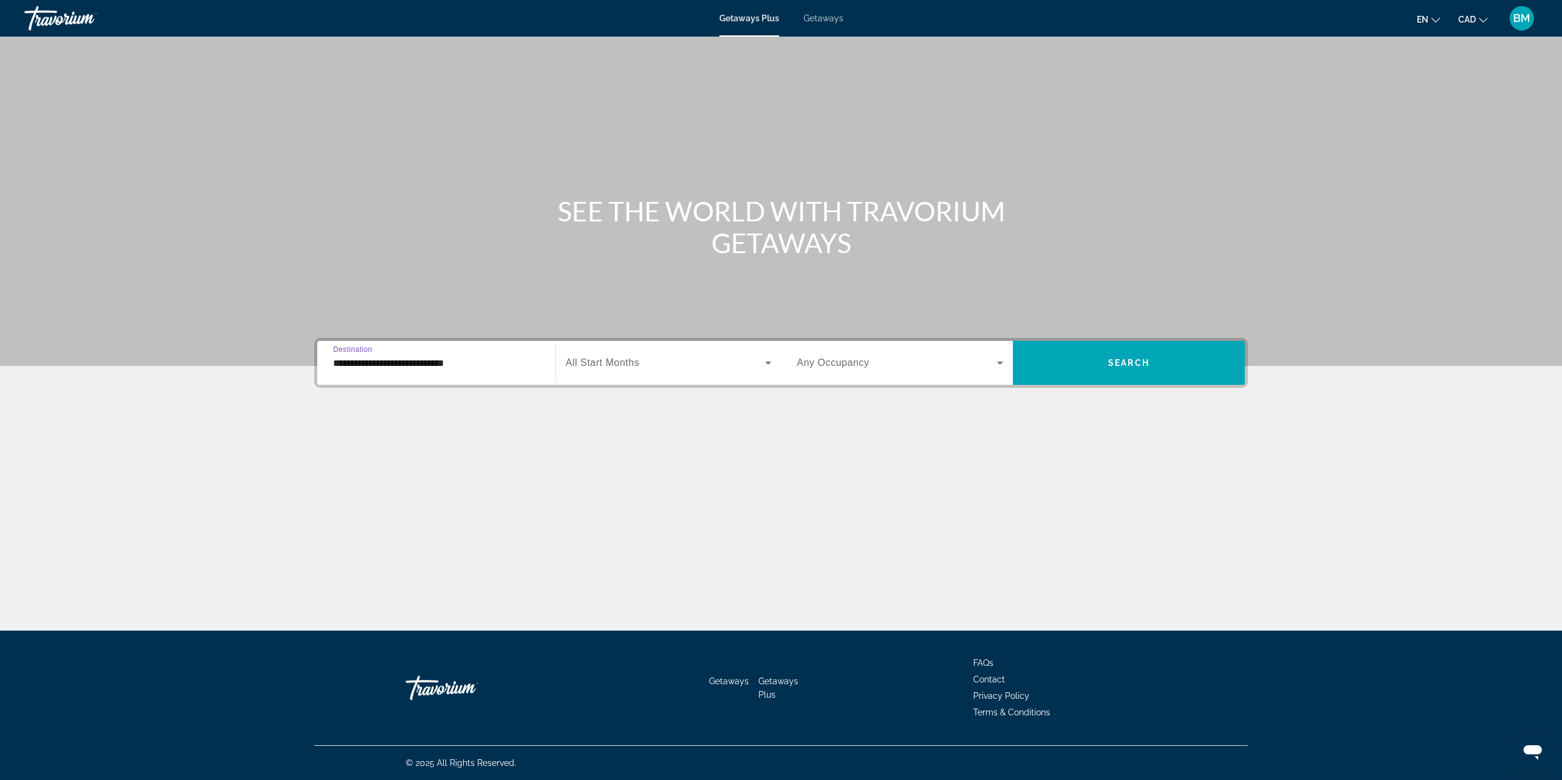
click at [592, 381] on div "Start Month All Start Months" at bounding box center [668, 363] width 226 height 44
click at [611, 373] on div "Search widget" at bounding box center [669, 363] width 206 height 34
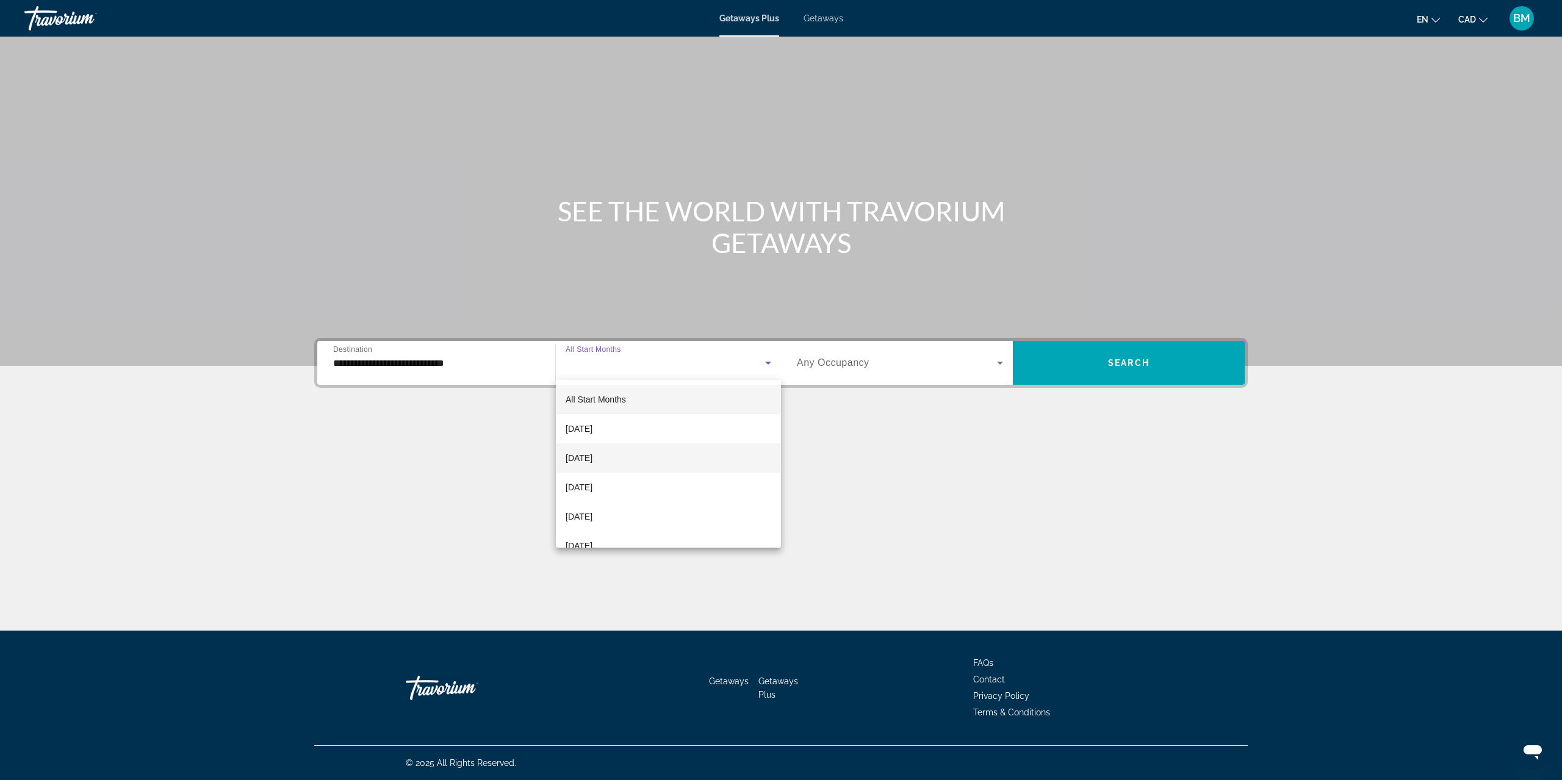
click at [622, 454] on mat-option "[DATE]" at bounding box center [668, 457] width 225 height 29
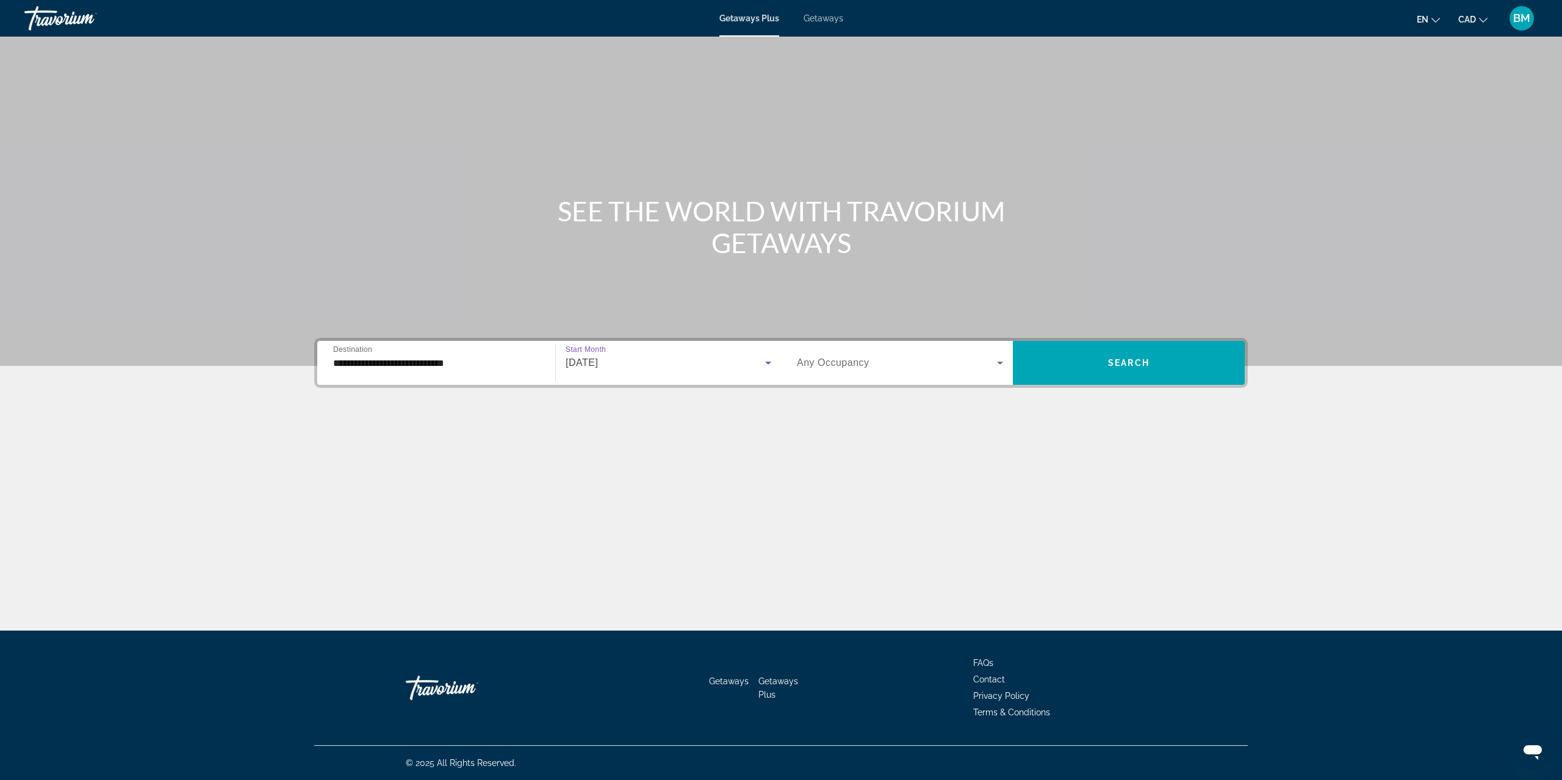
click at [671, 375] on div "[DATE]" at bounding box center [669, 363] width 206 height 34
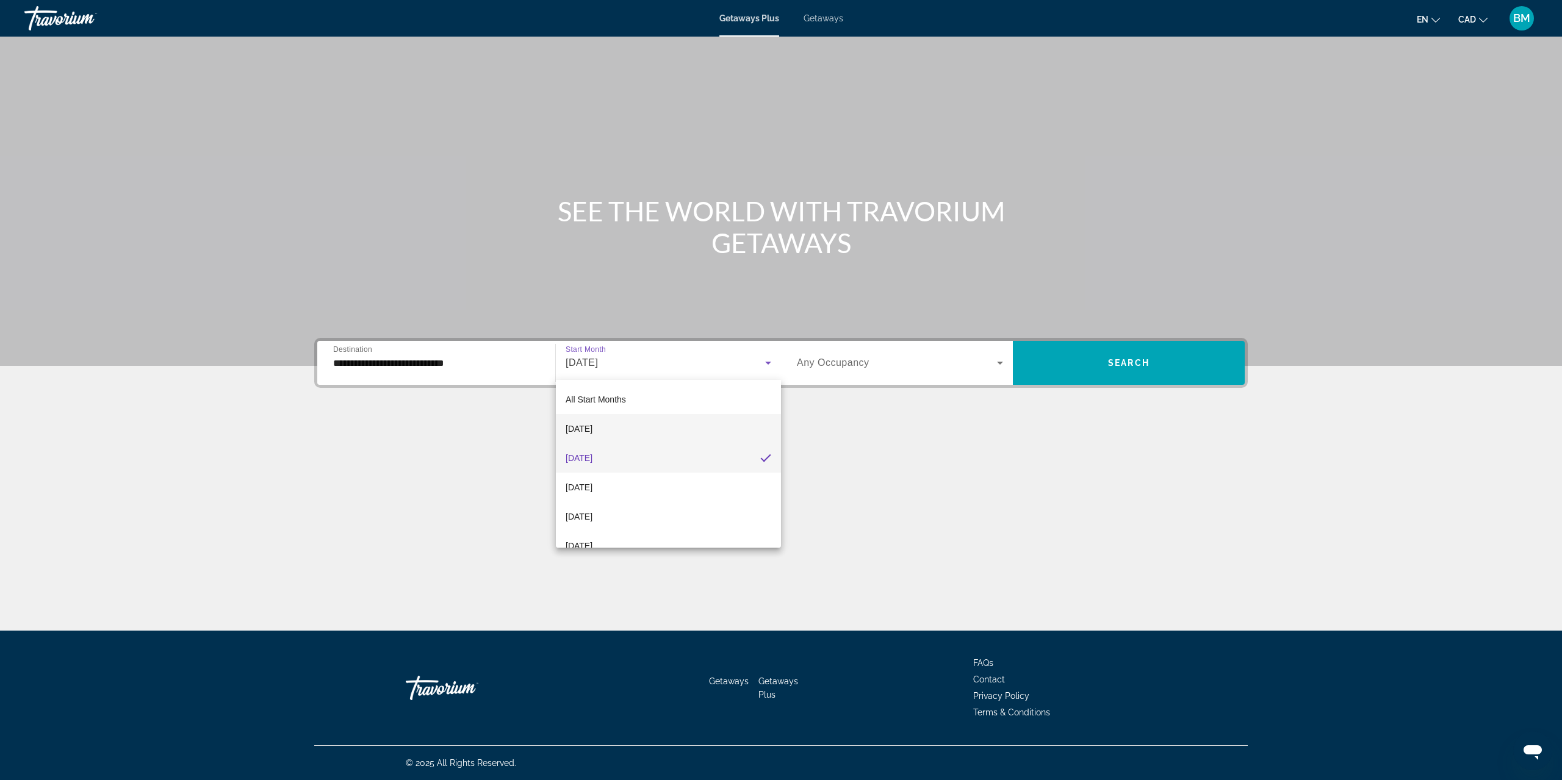
click at [631, 431] on mat-option "[DATE]" at bounding box center [668, 428] width 225 height 29
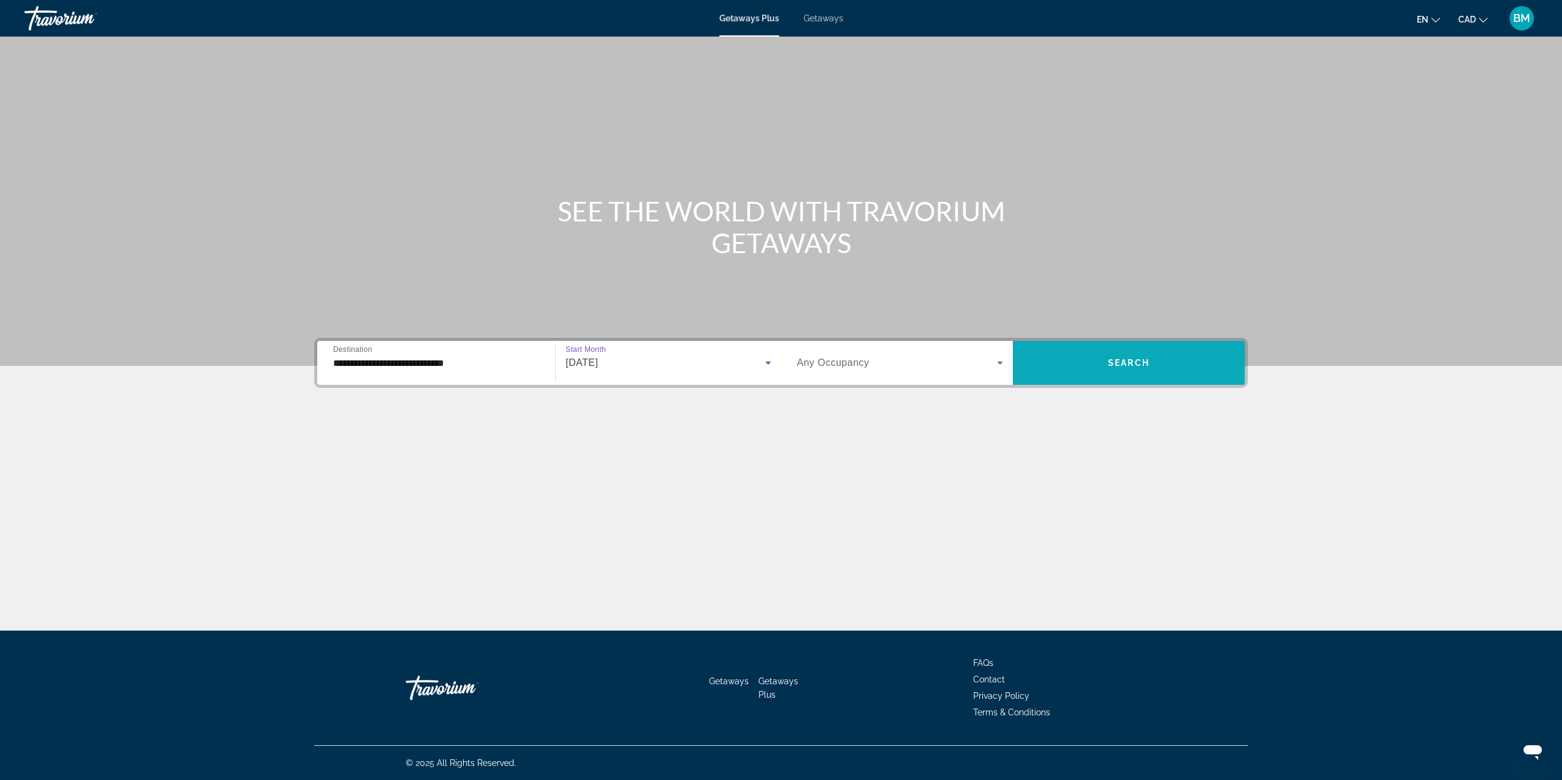
click at [1080, 369] on span "Search widget" at bounding box center [1129, 362] width 232 height 29
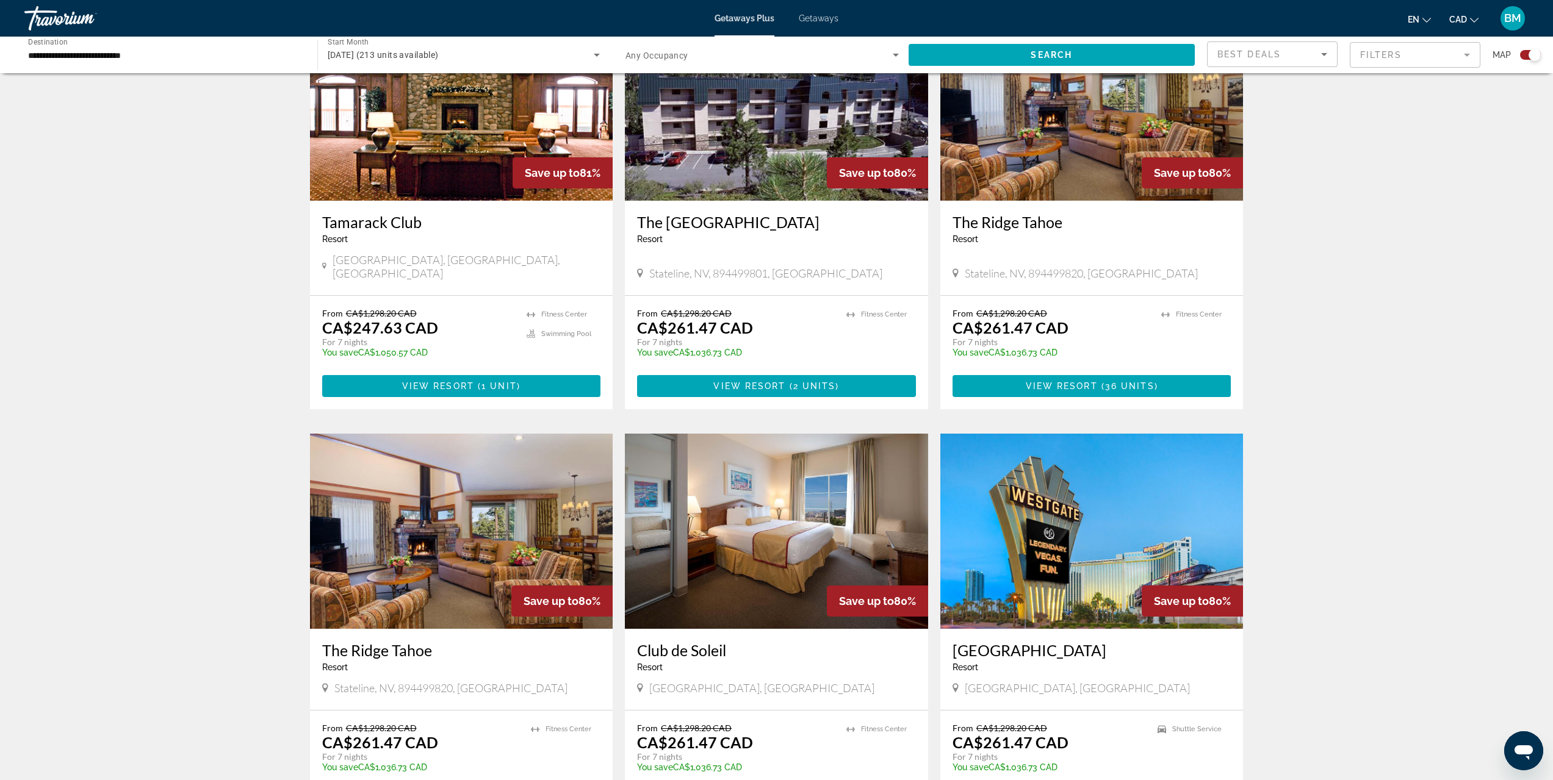
scroll to position [1423, 0]
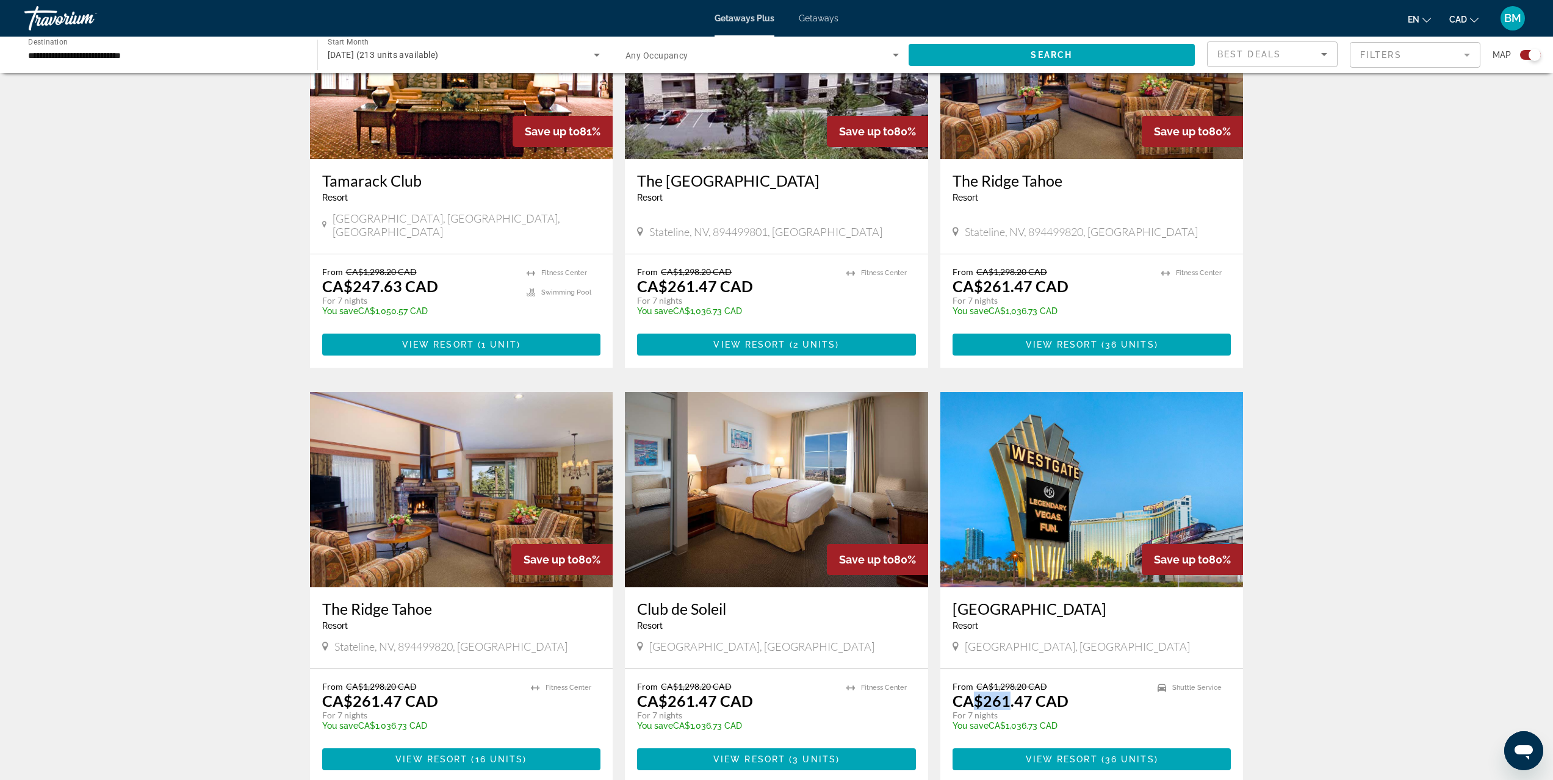
drag, startPoint x: 1009, startPoint y: 624, endPoint x: 971, endPoint y: 625, distance: 37.8
click at [971, 692] on p "CA$261.47 CAD" at bounding box center [1010, 701] width 116 height 18
click at [1132, 425] on img "Main content" at bounding box center [1091, 489] width 303 height 195
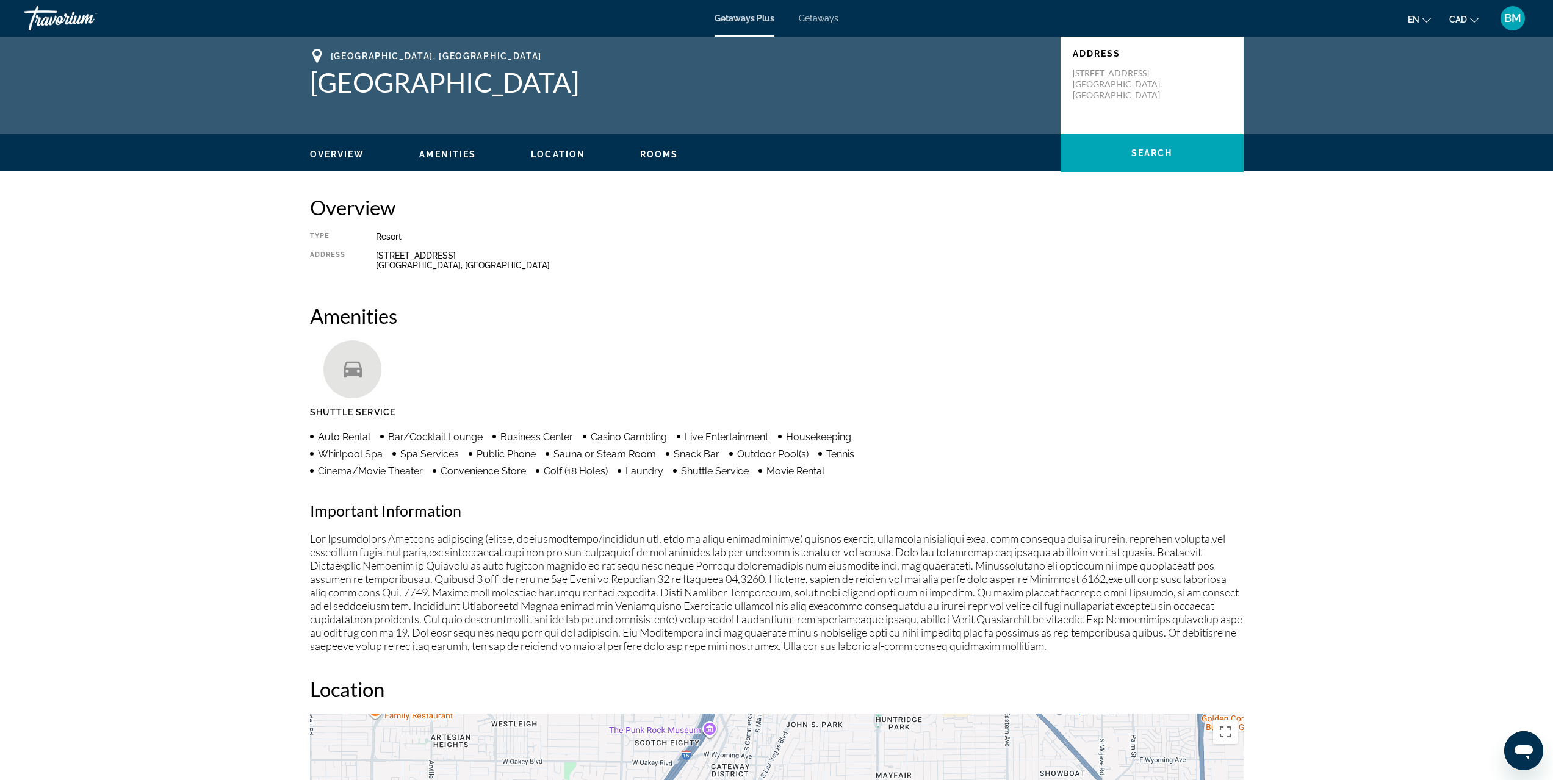
click at [658, 156] on span "Rooms" at bounding box center [659, 154] width 38 height 10
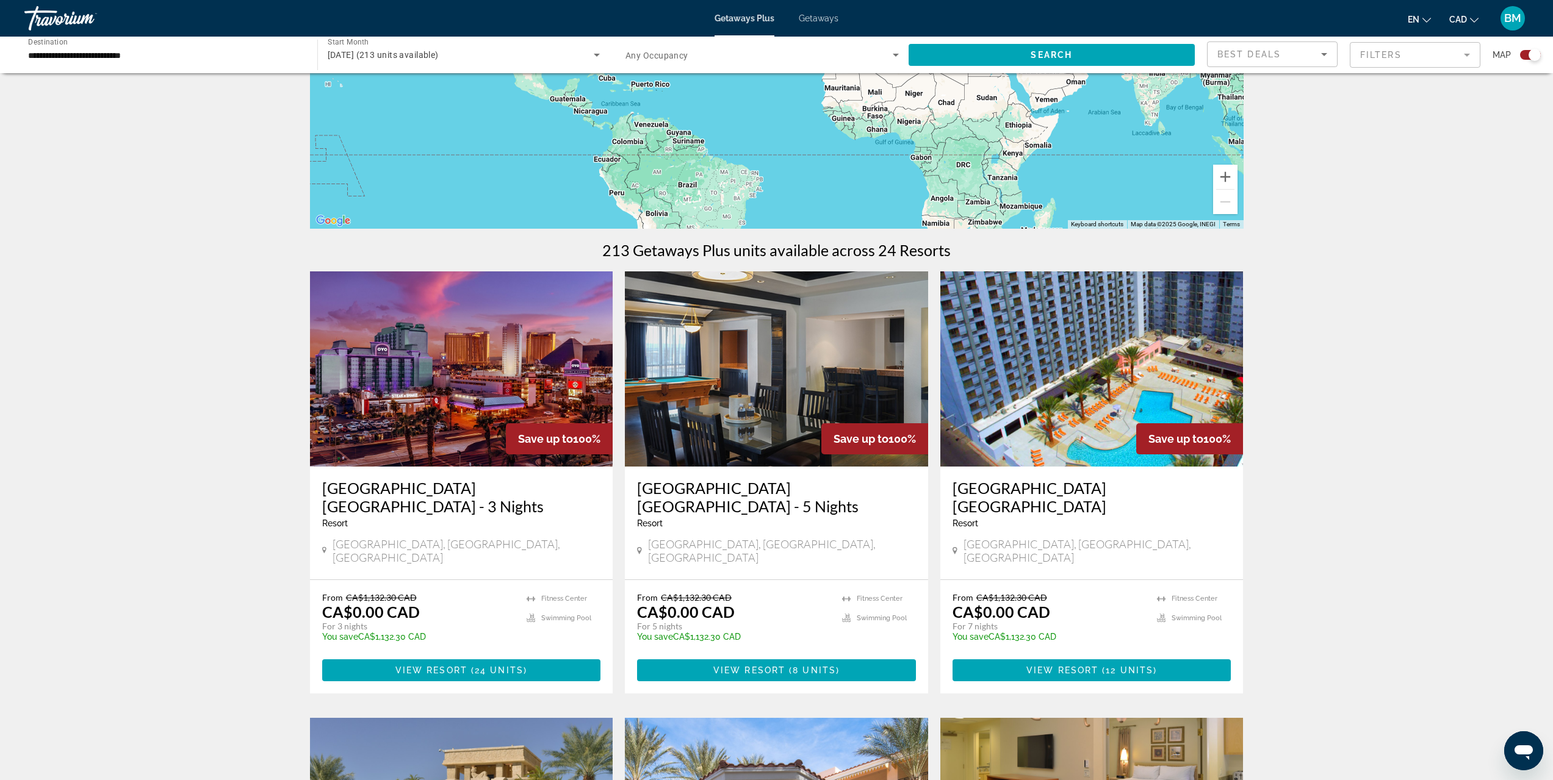
scroll to position [224, 0]
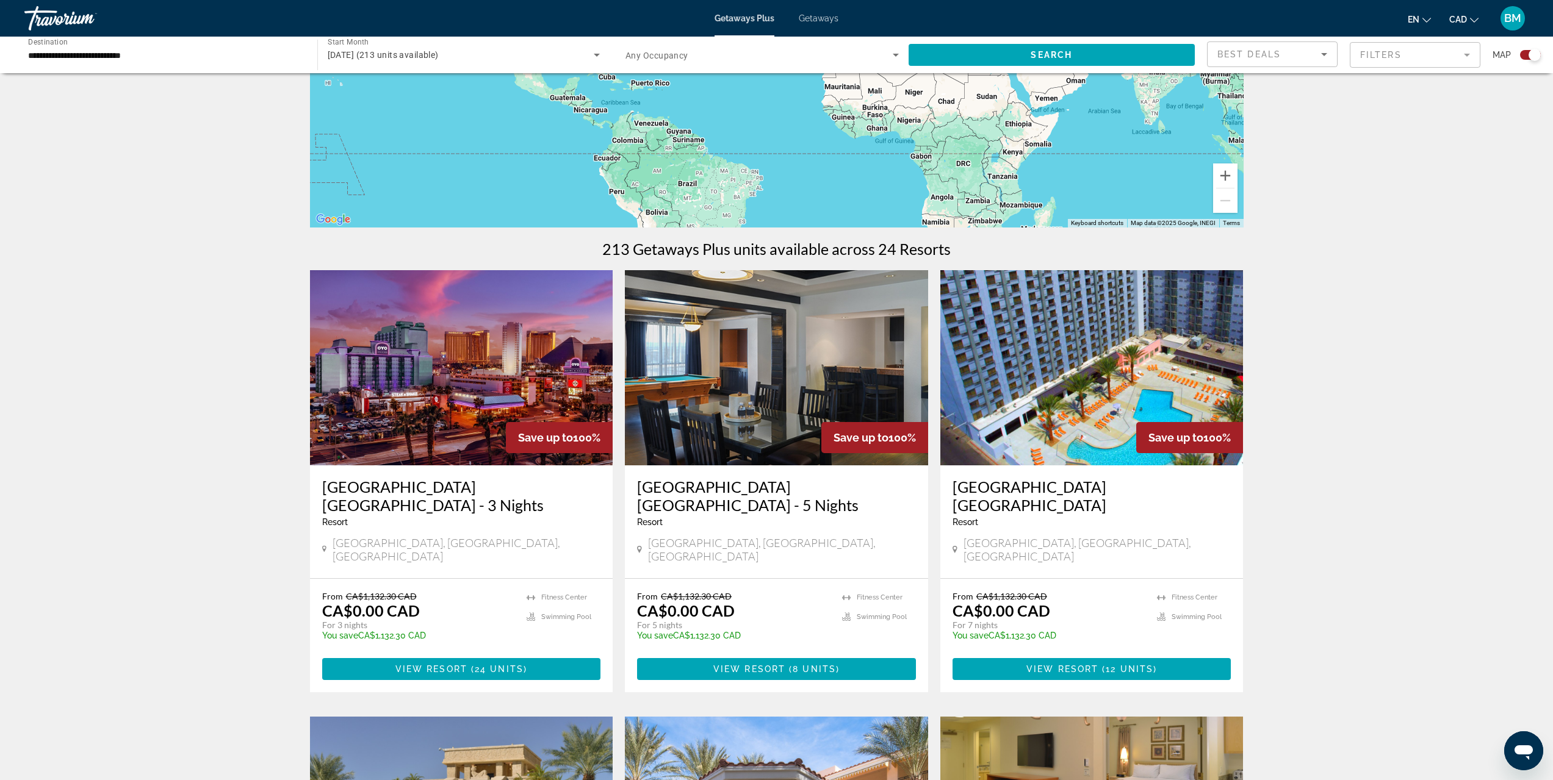
click at [1095, 363] on img "Main content" at bounding box center [1091, 367] width 303 height 195
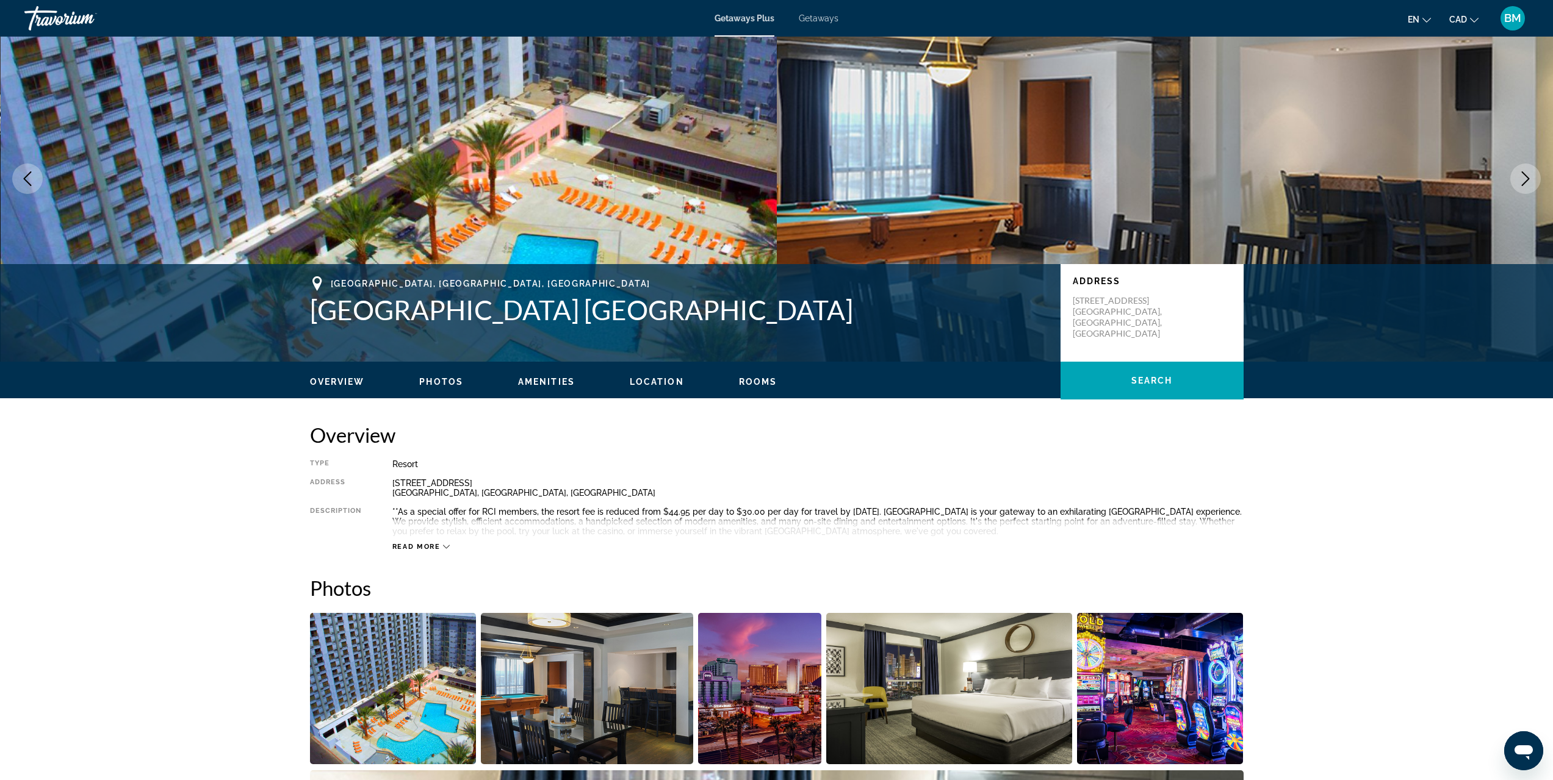
click at [774, 381] on span "Rooms" at bounding box center [758, 382] width 38 height 10
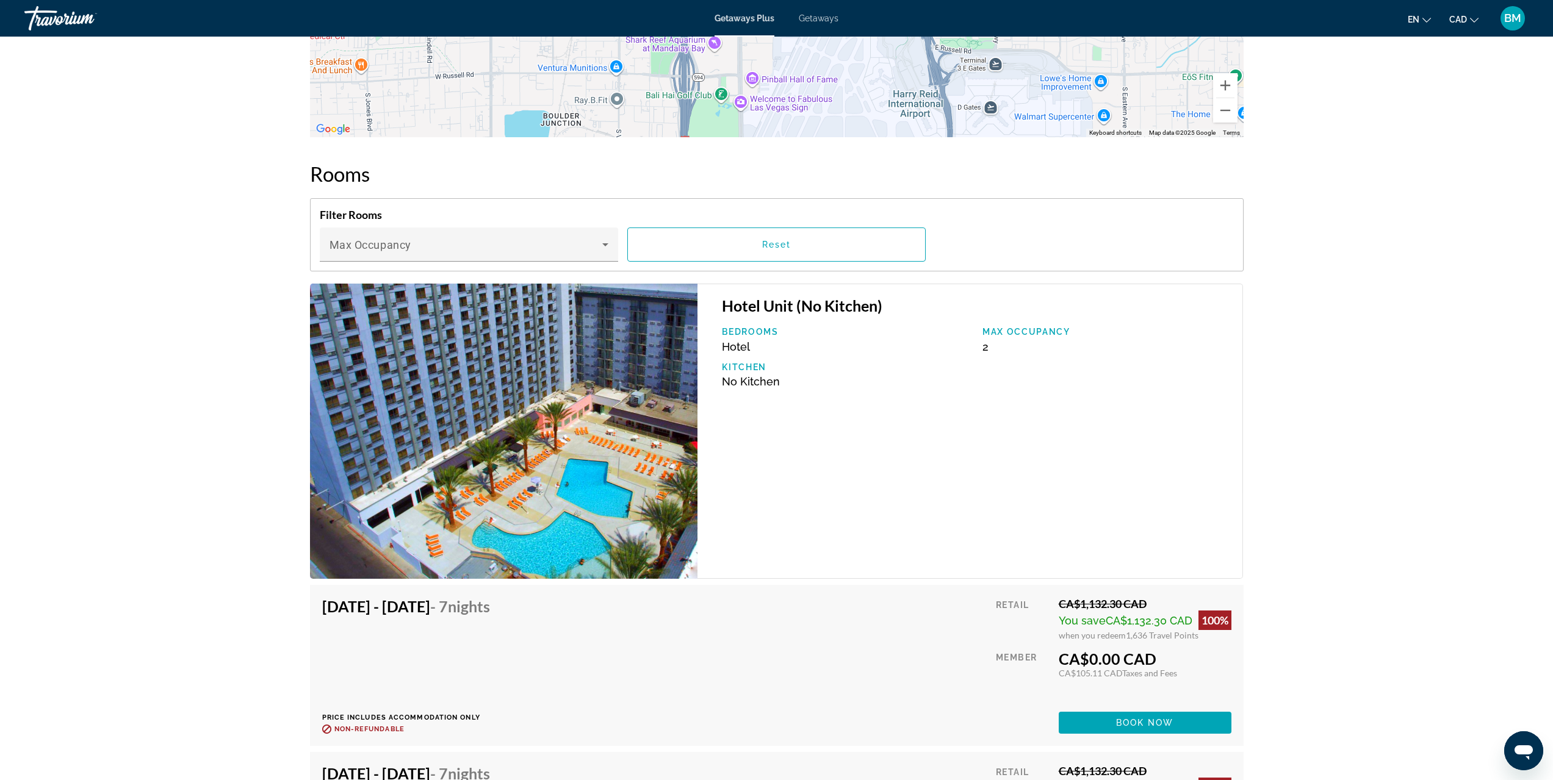
scroll to position [1765, 0]
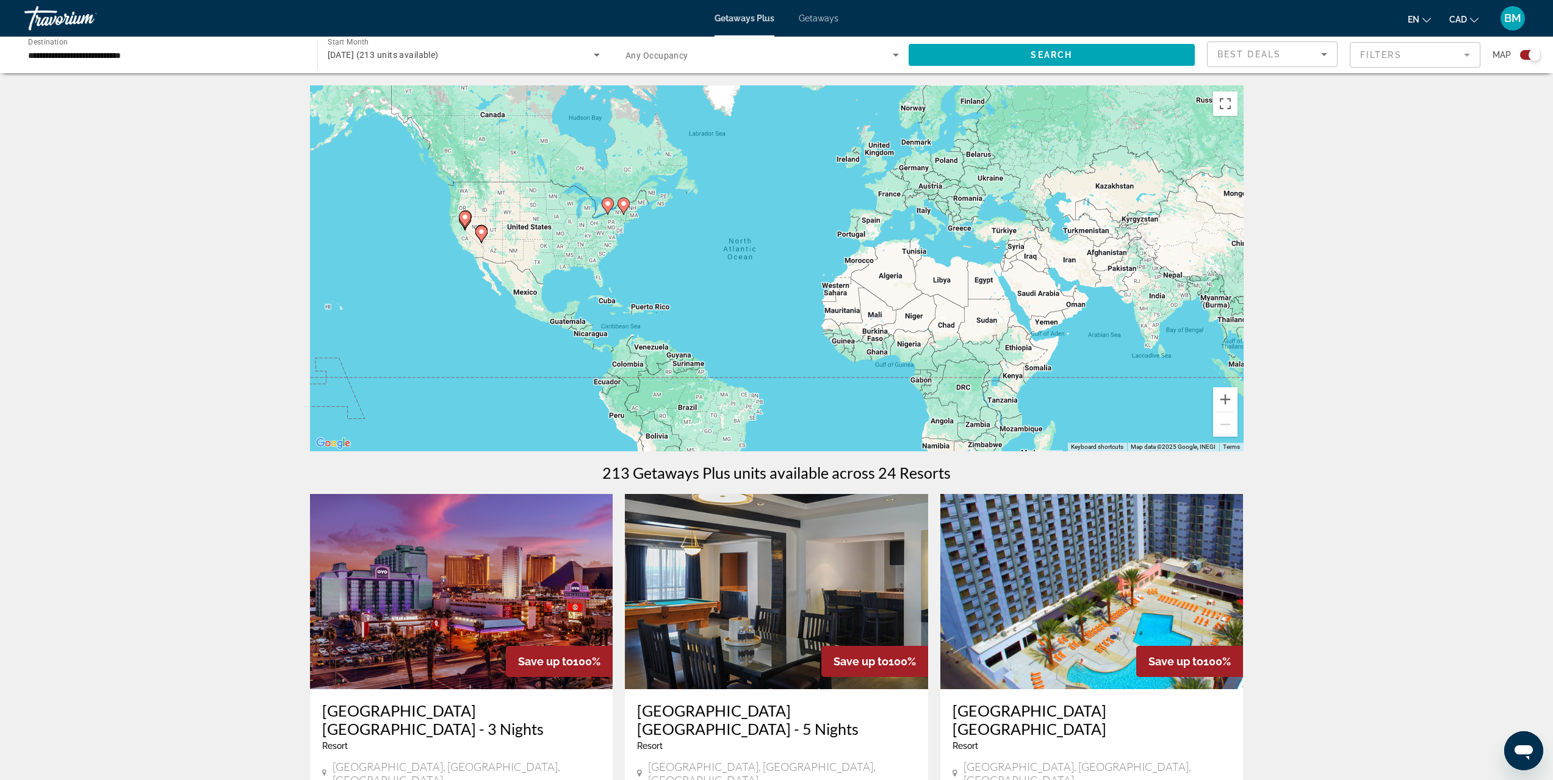
click at [845, 59] on span "Search widget" at bounding box center [758, 55] width 267 height 15
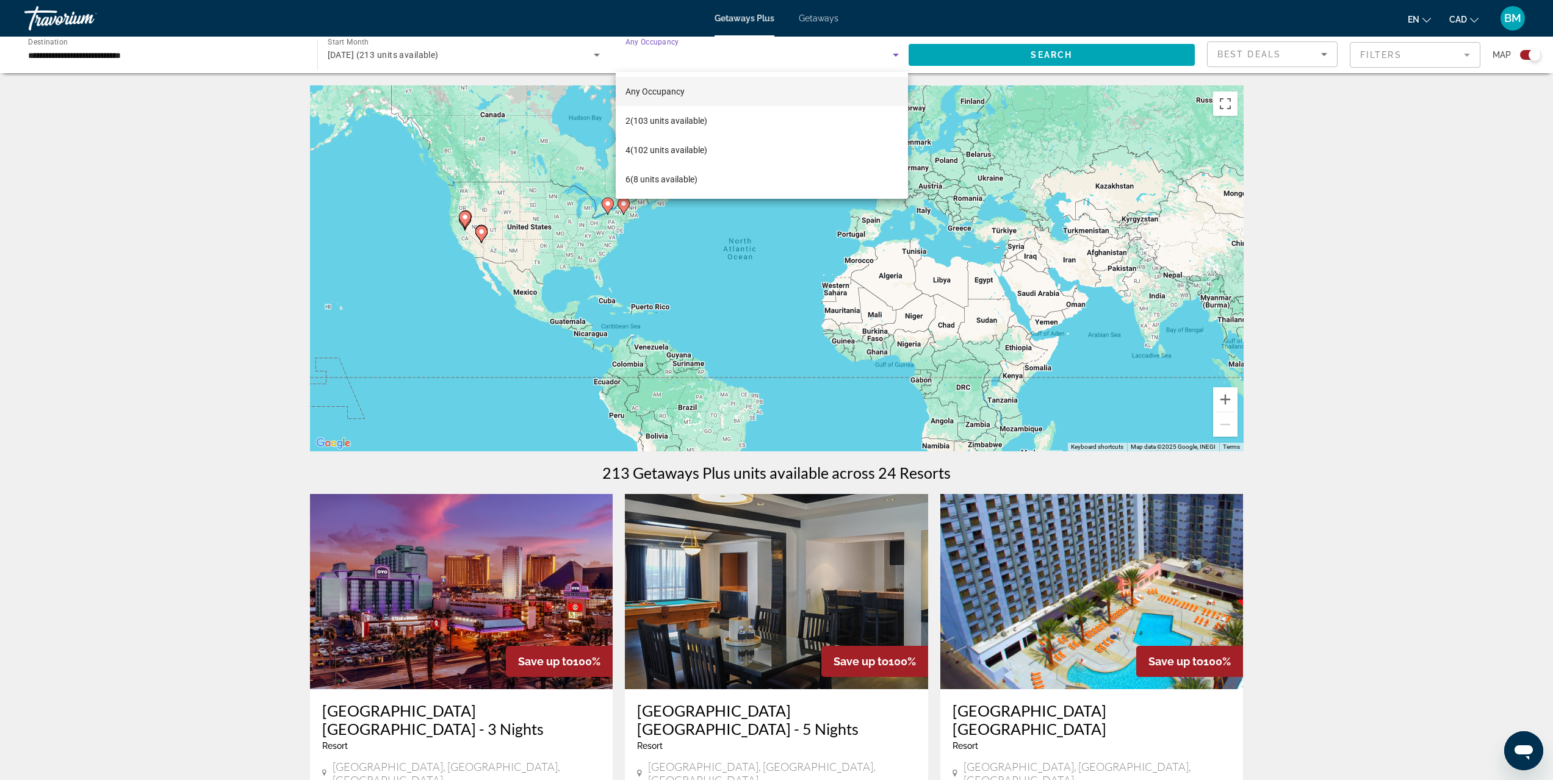
click at [1259, 127] on div at bounding box center [776, 390] width 1553 height 780
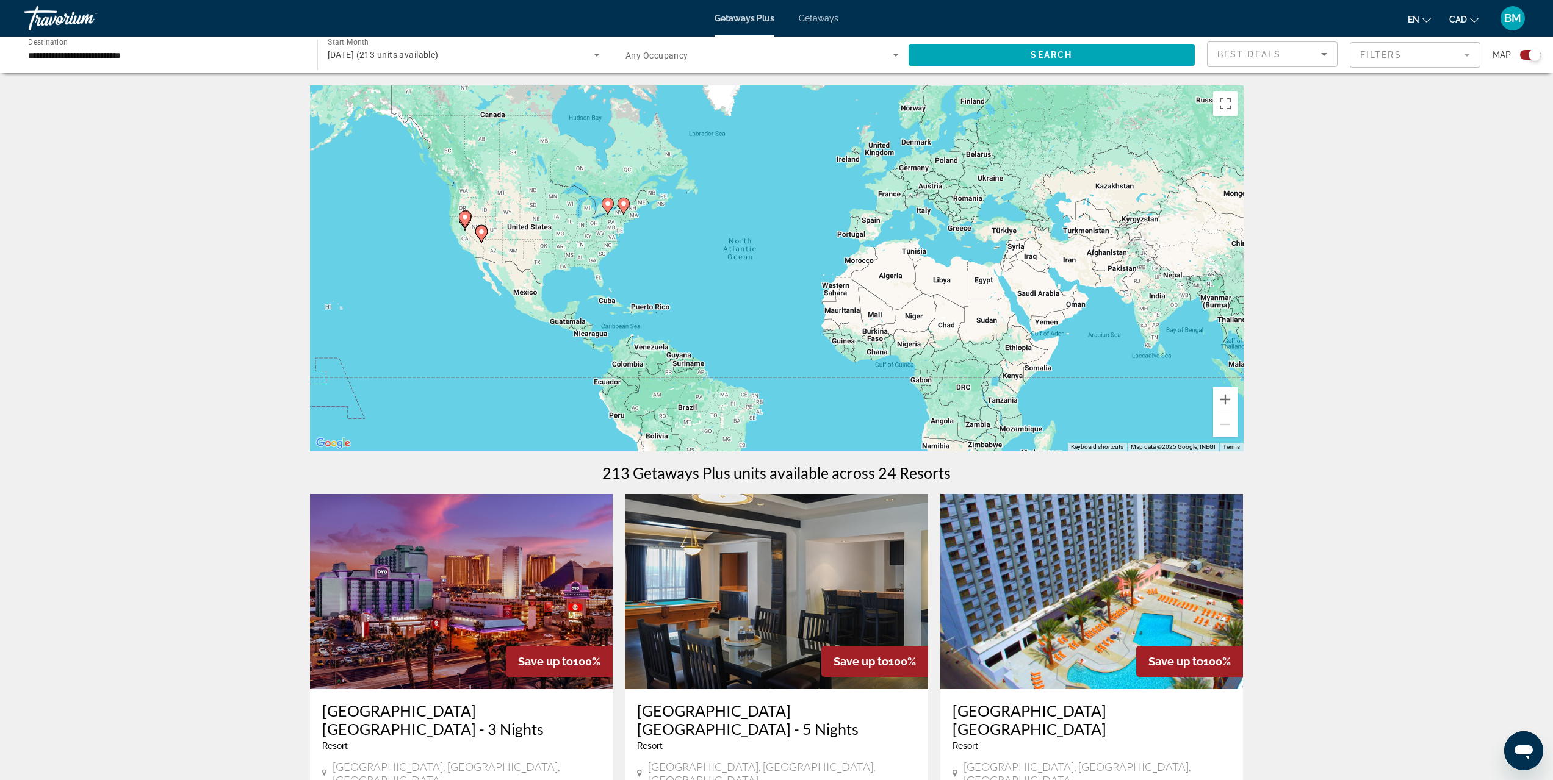
click at [1399, 54] on mat-form-field "Filters" at bounding box center [1414, 55] width 131 height 26
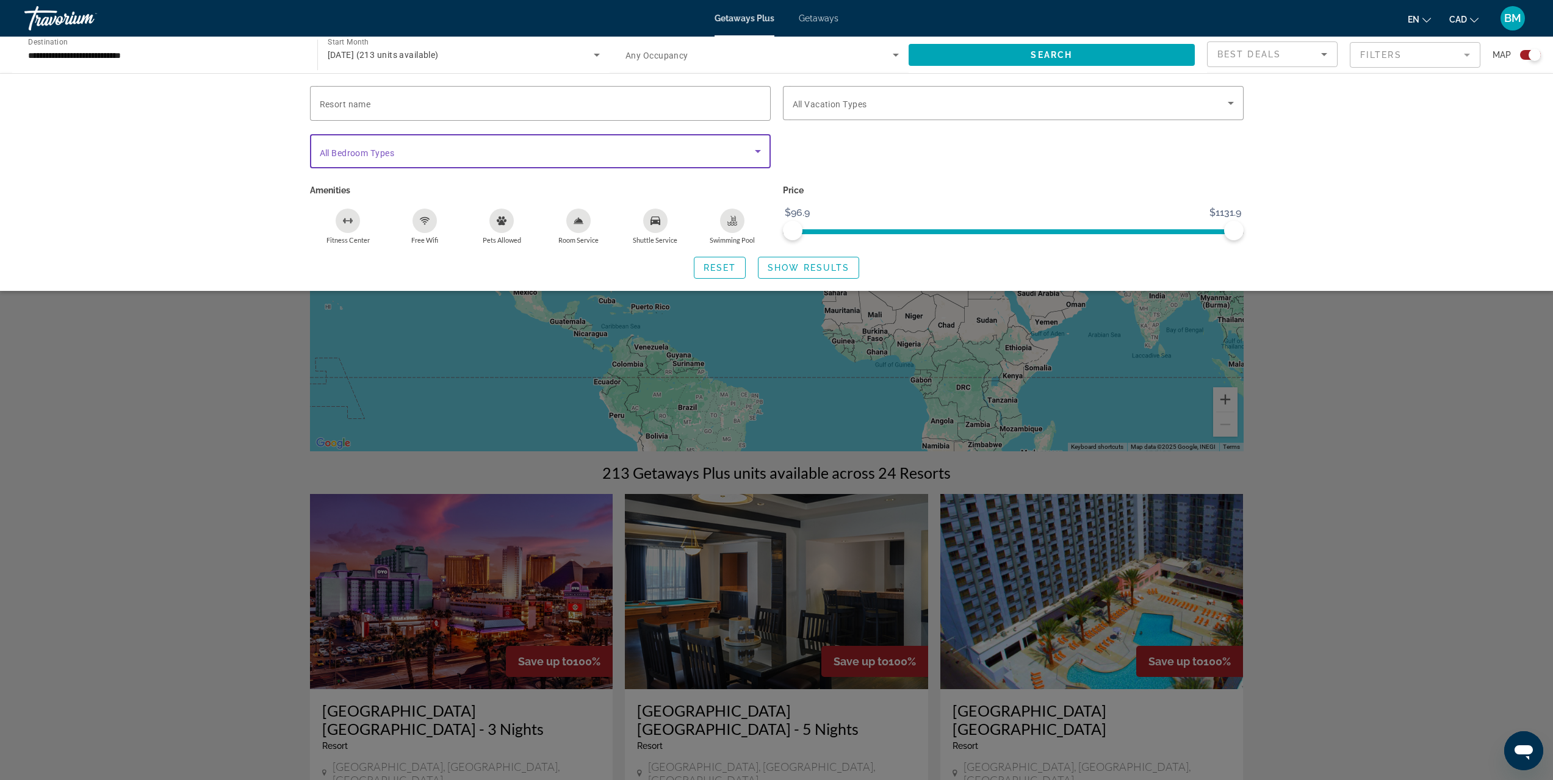
click at [587, 146] on span "Search widget" at bounding box center [537, 151] width 435 height 15
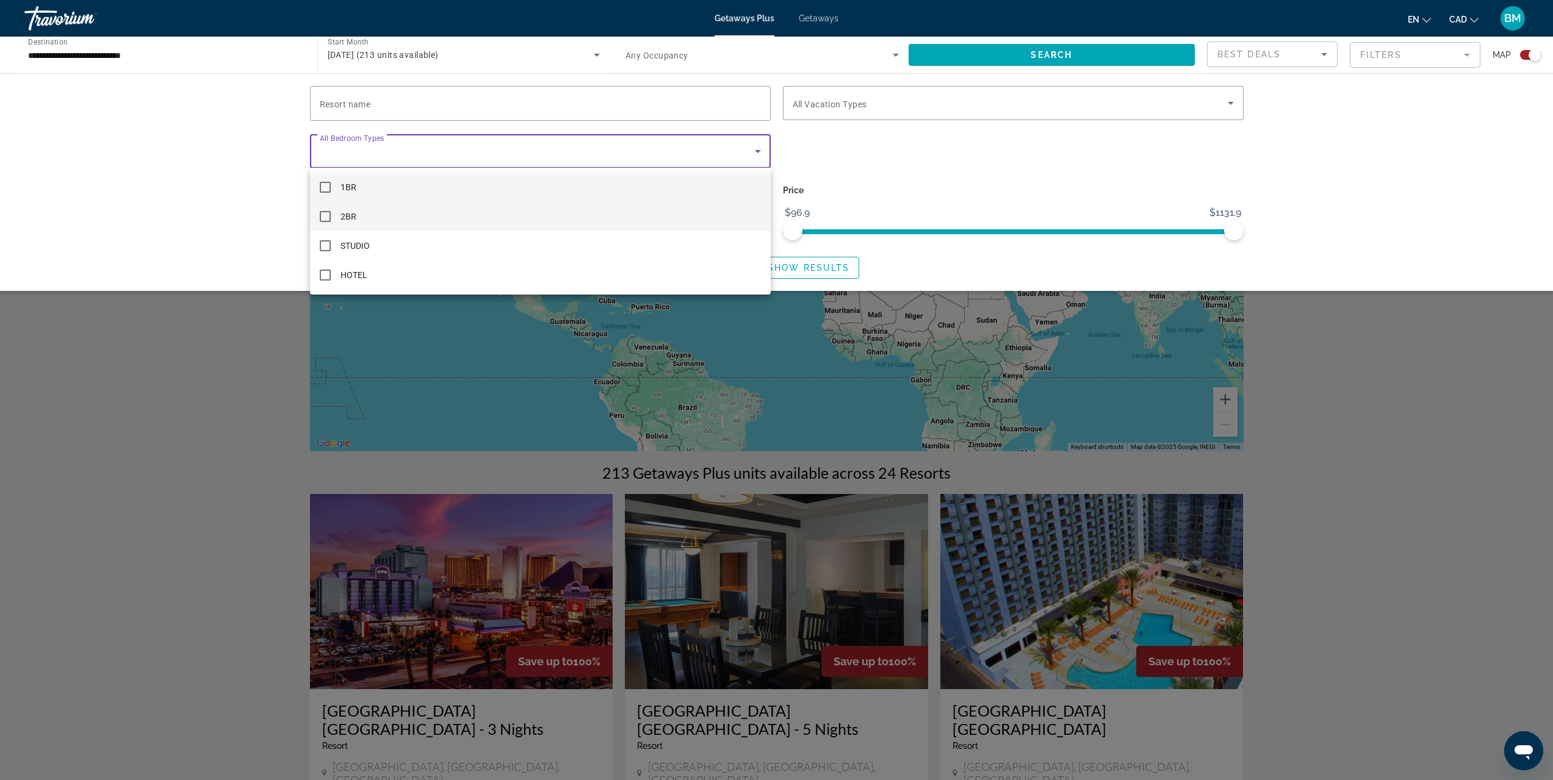
click at [321, 214] on mat-pseudo-checkbox at bounding box center [325, 216] width 11 height 11
click at [911, 167] on div at bounding box center [776, 390] width 1553 height 780
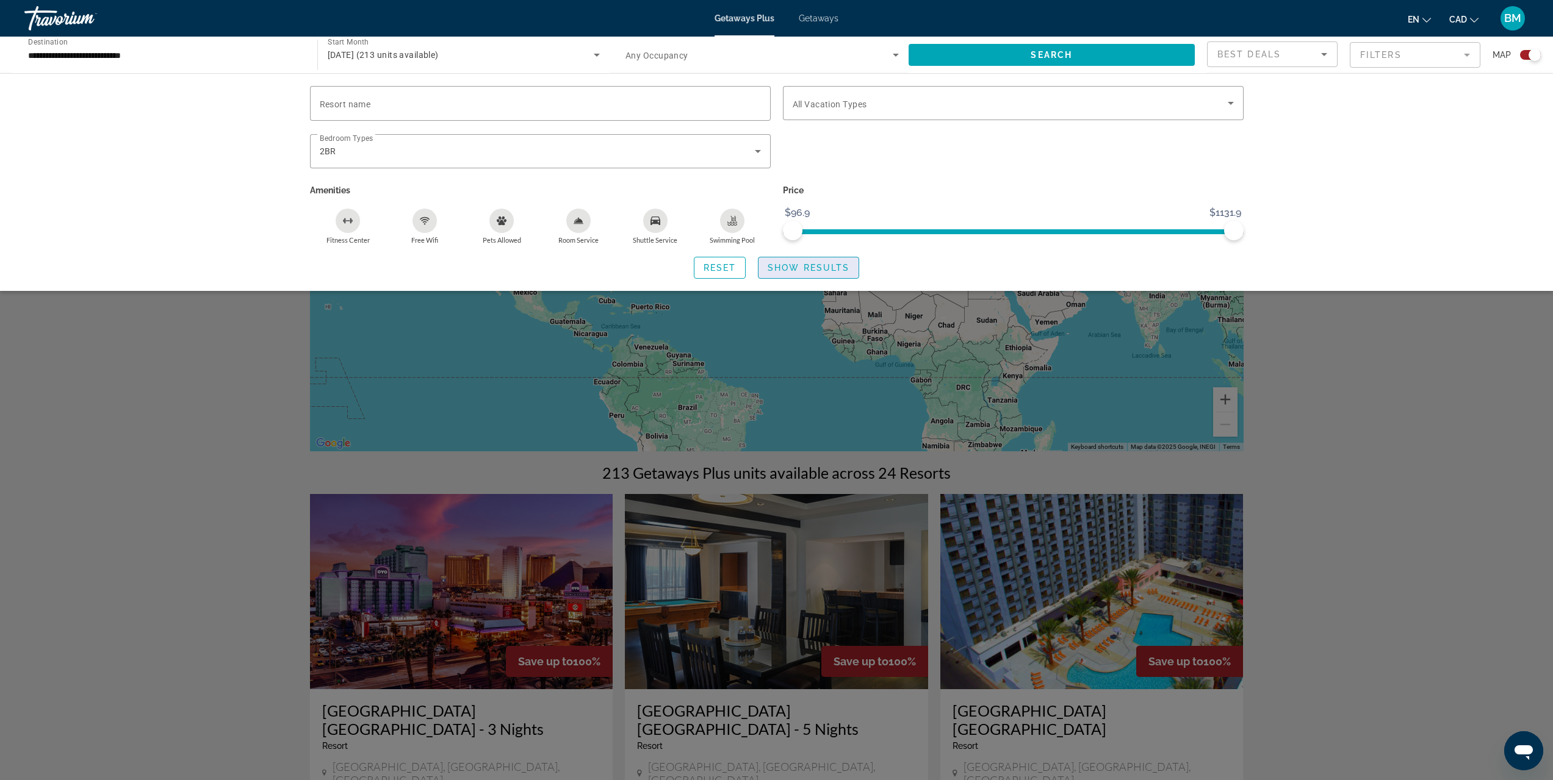
click at [780, 263] on span "Show Results" at bounding box center [808, 268] width 82 height 10
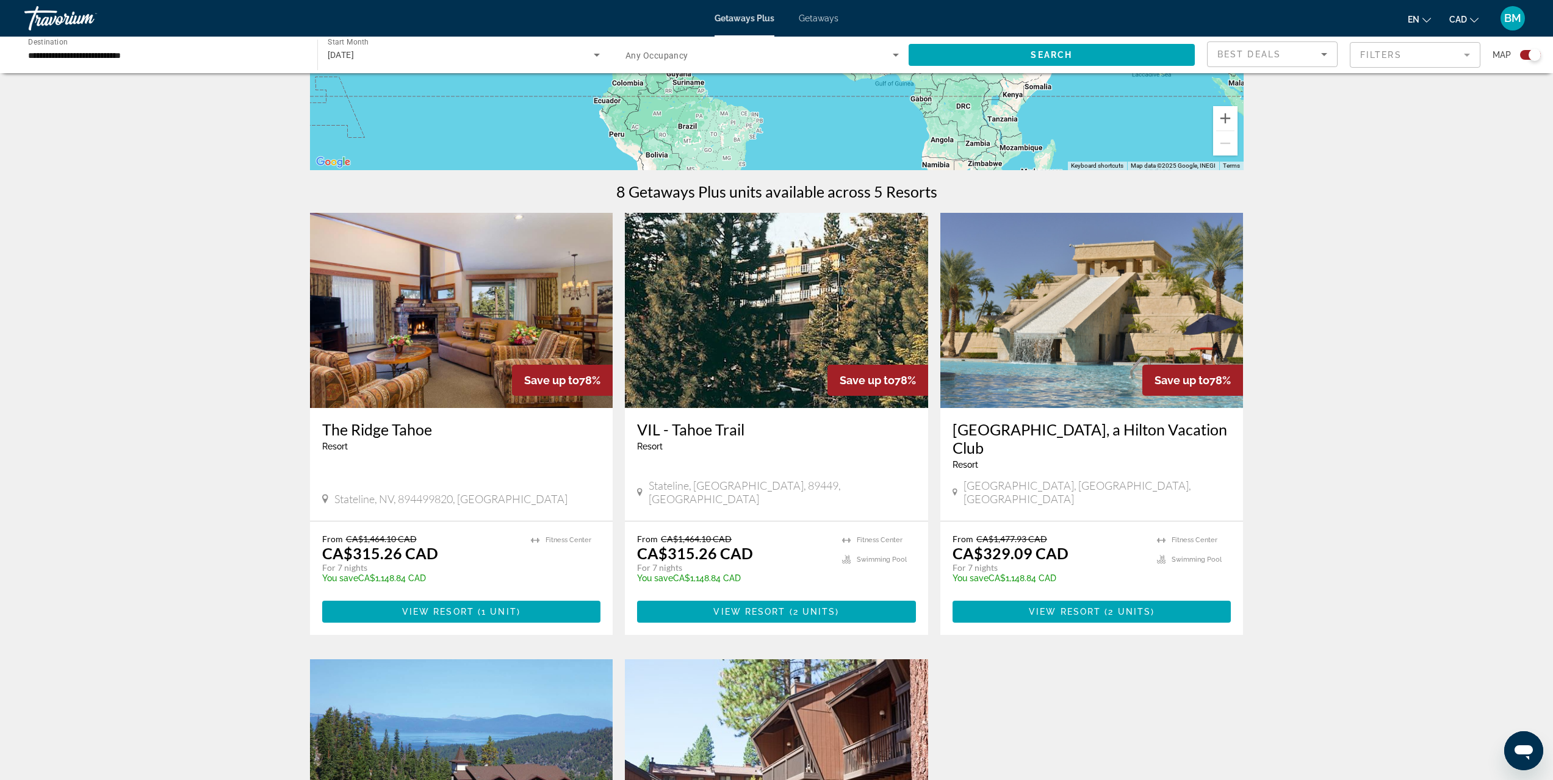
scroll to position [386, 0]
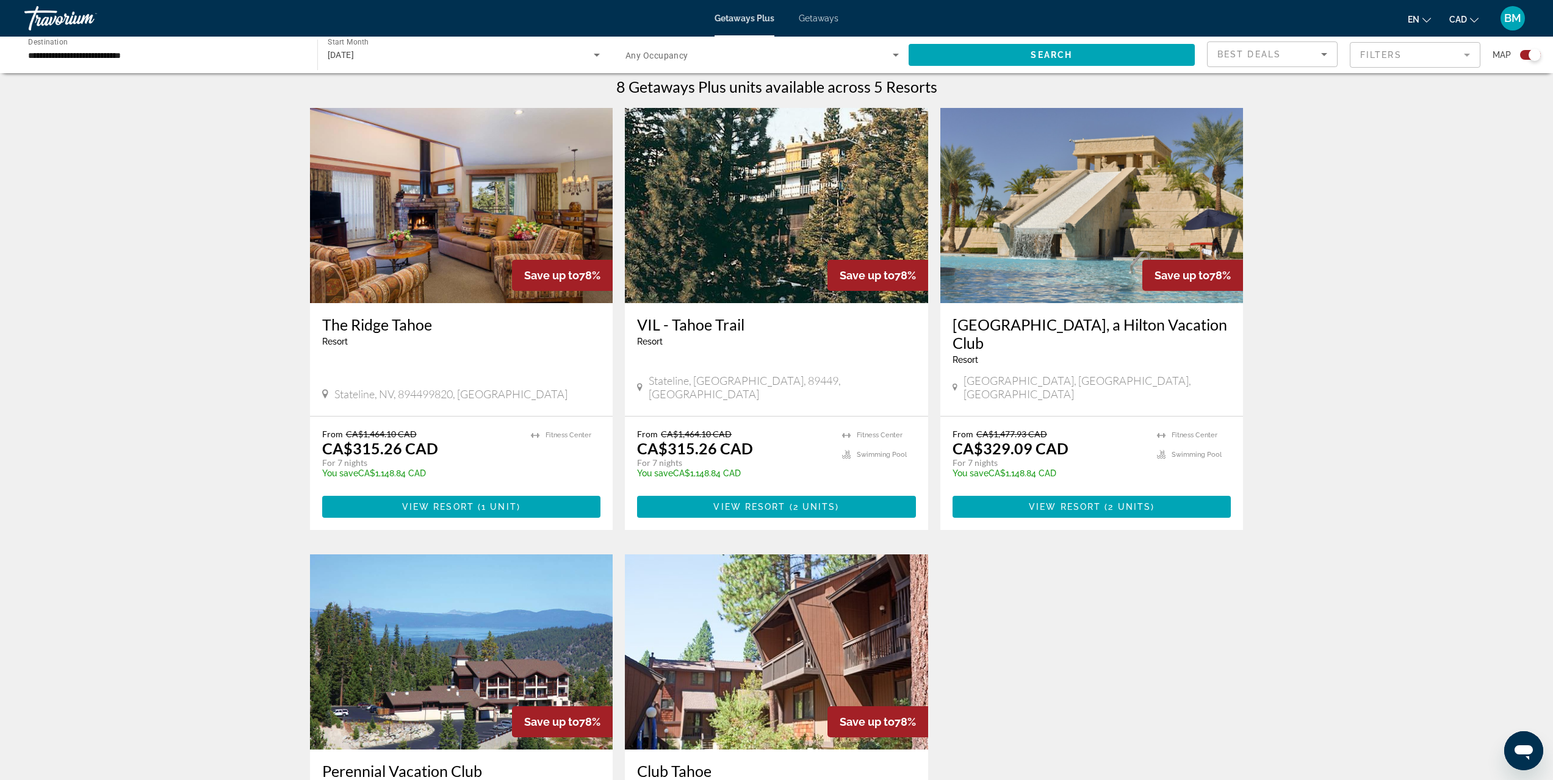
click at [1157, 234] on img "Main content" at bounding box center [1091, 205] width 303 height 195
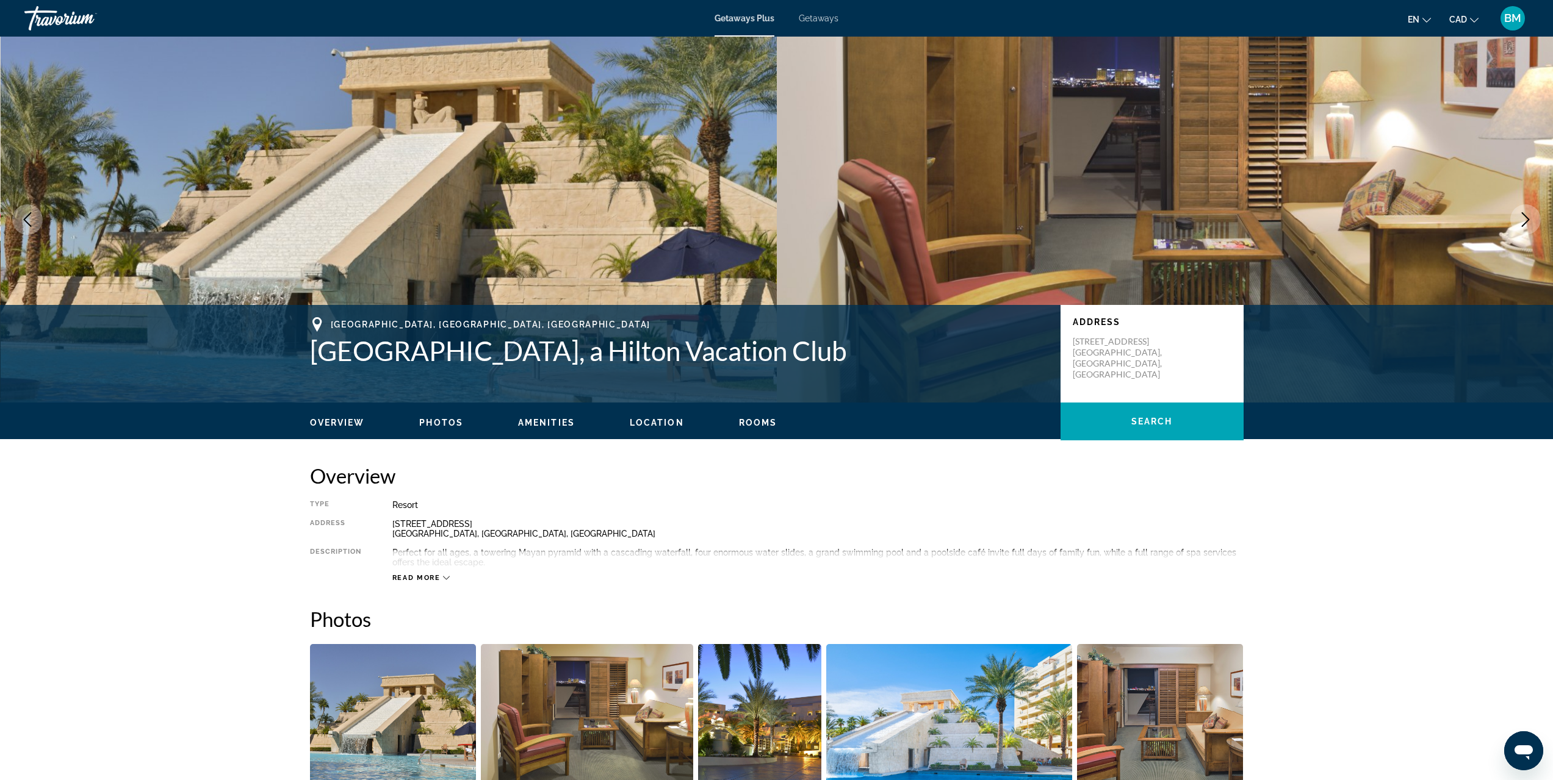
click at [749, 418] on span "Rooms" at bounding box center [758, 423] width 38 height 10
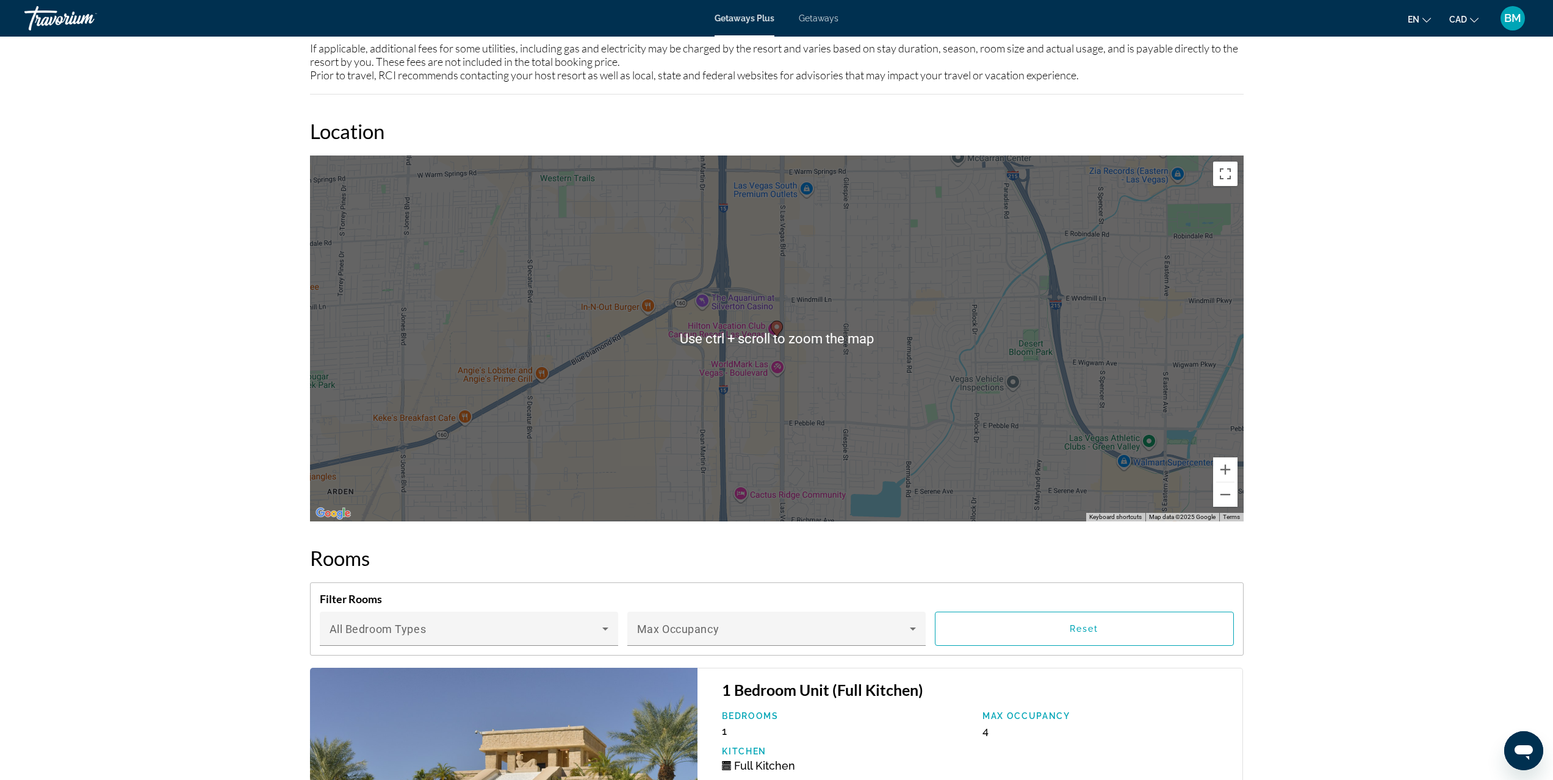
scroll to position [1412, 0]
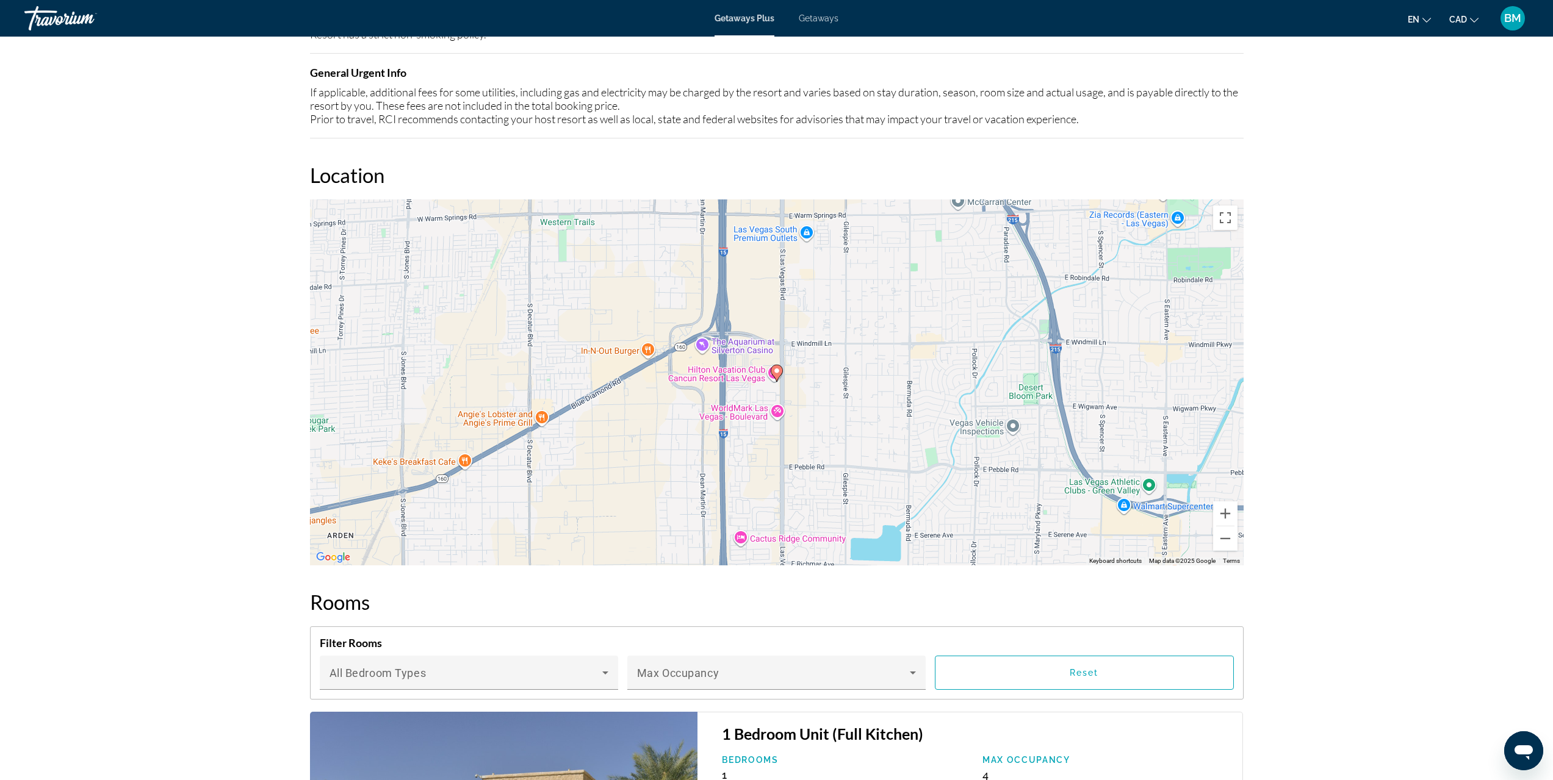
click at [807, 145] on div "Overview Type Resort All-Inclusive No All-Inclusive Address 8335 Las Vegas Blvd…" at bounding box center [777, 374] width 946 height 2647
